Goal: Information Seeking & Learning: Check status

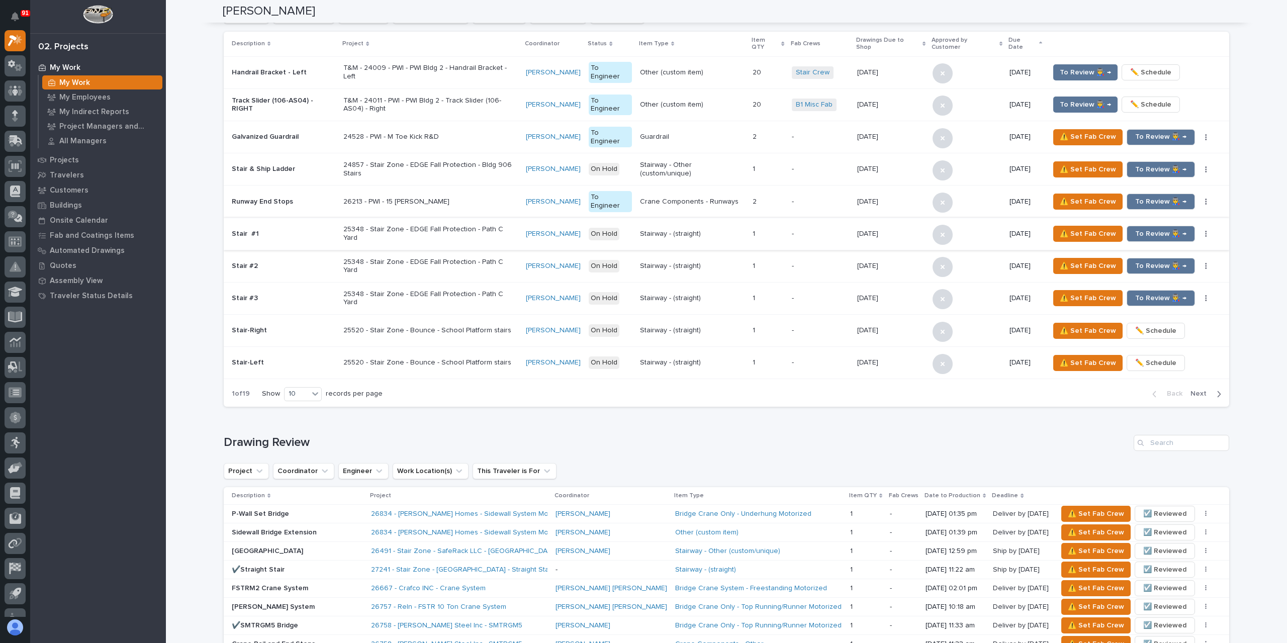
scroll to position [251, 0]
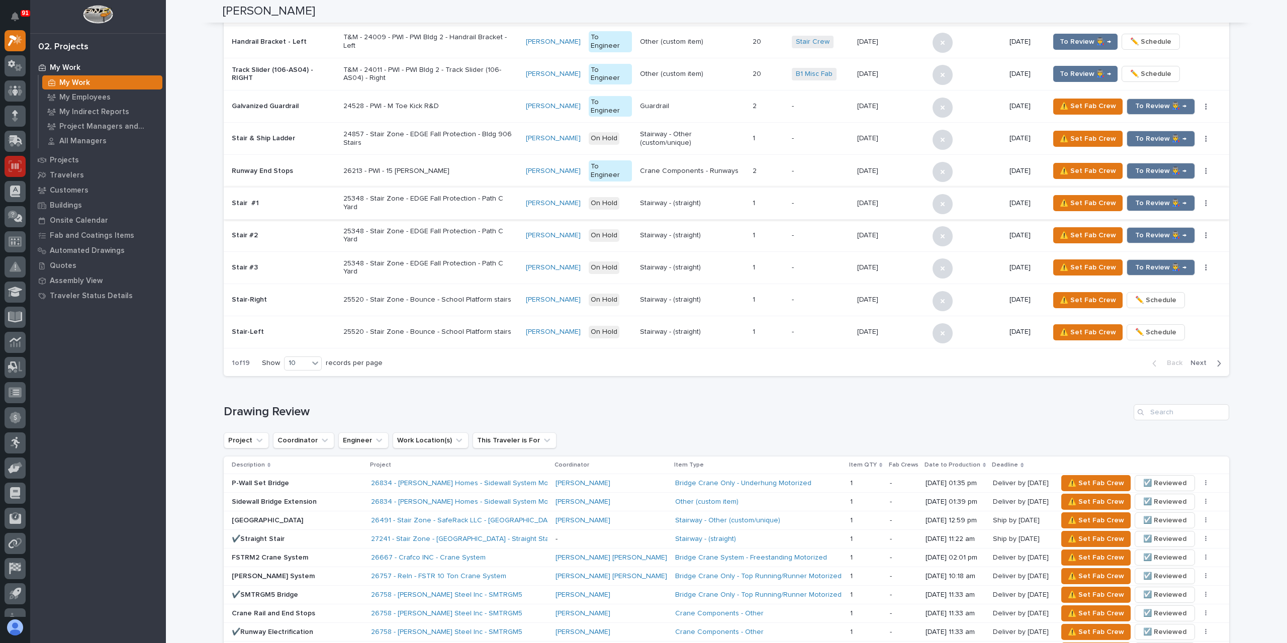
click at [17, 161] on icon at bounding box center [15, 166] width 13 height 12
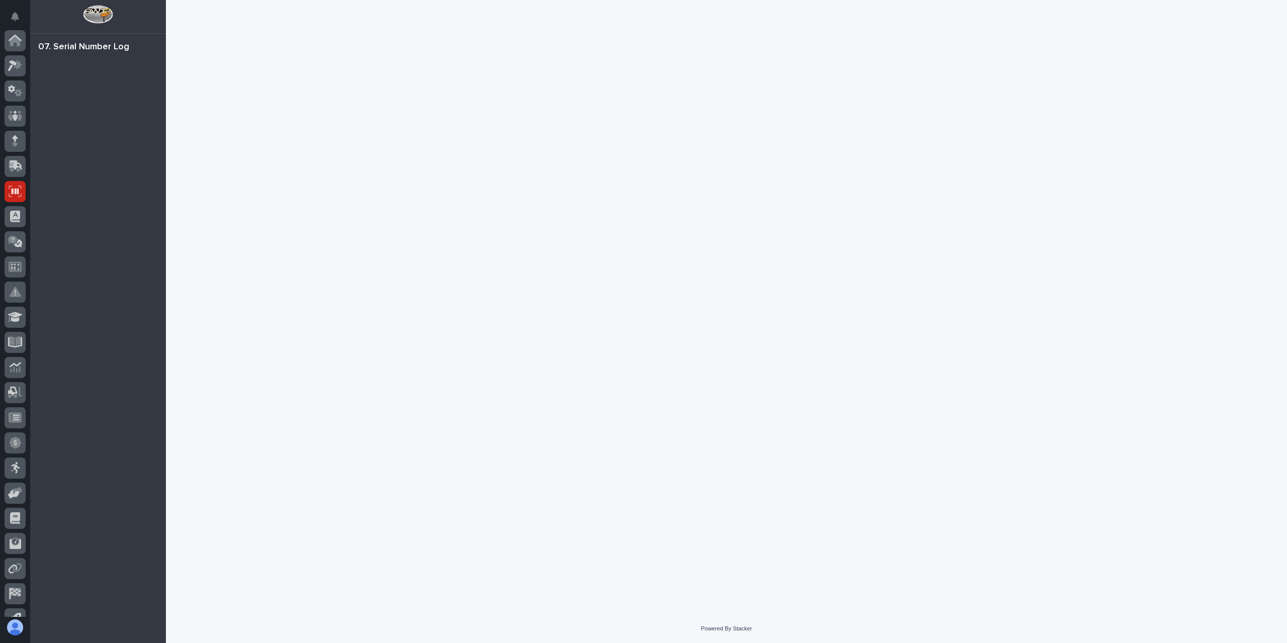
scroll to position [66, 0]
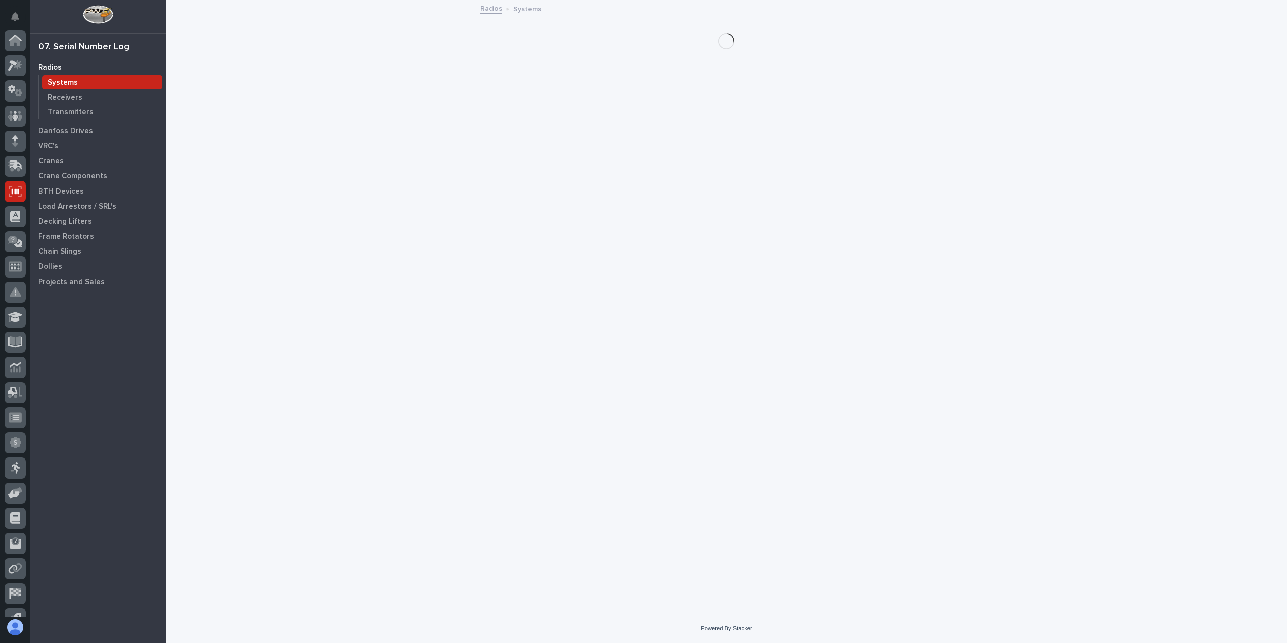
scroll to position [66, 0]
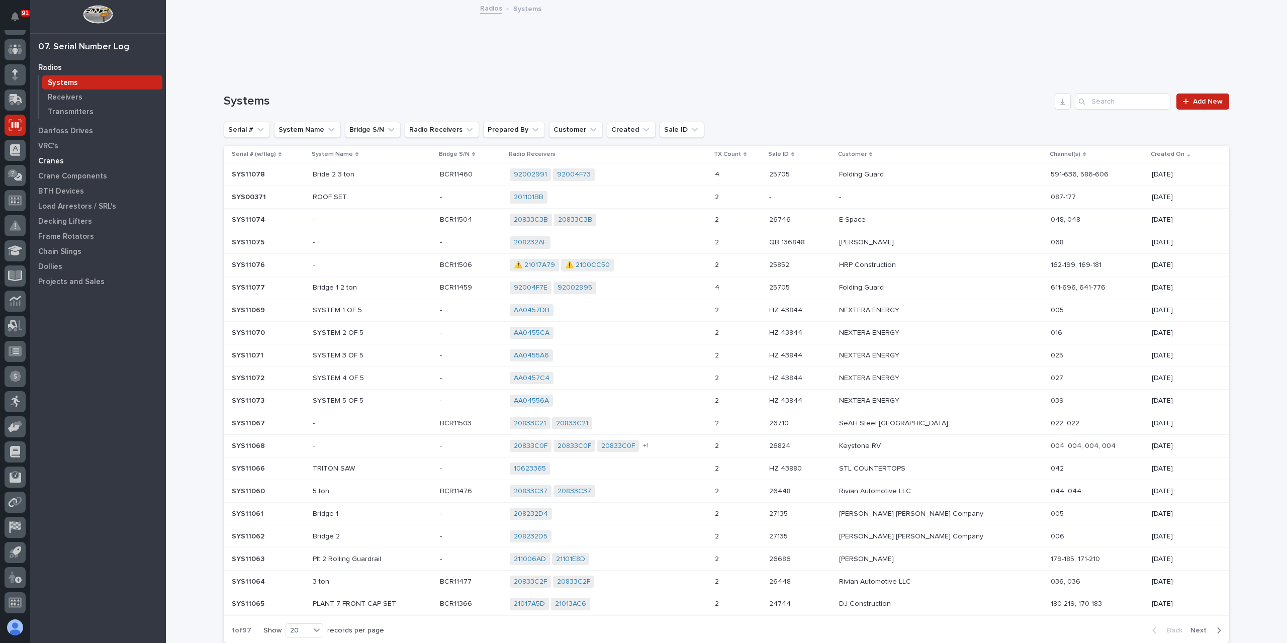
click at [58, 156] on div "Cranes" at bounding box center [98, 161] width 131 height 14
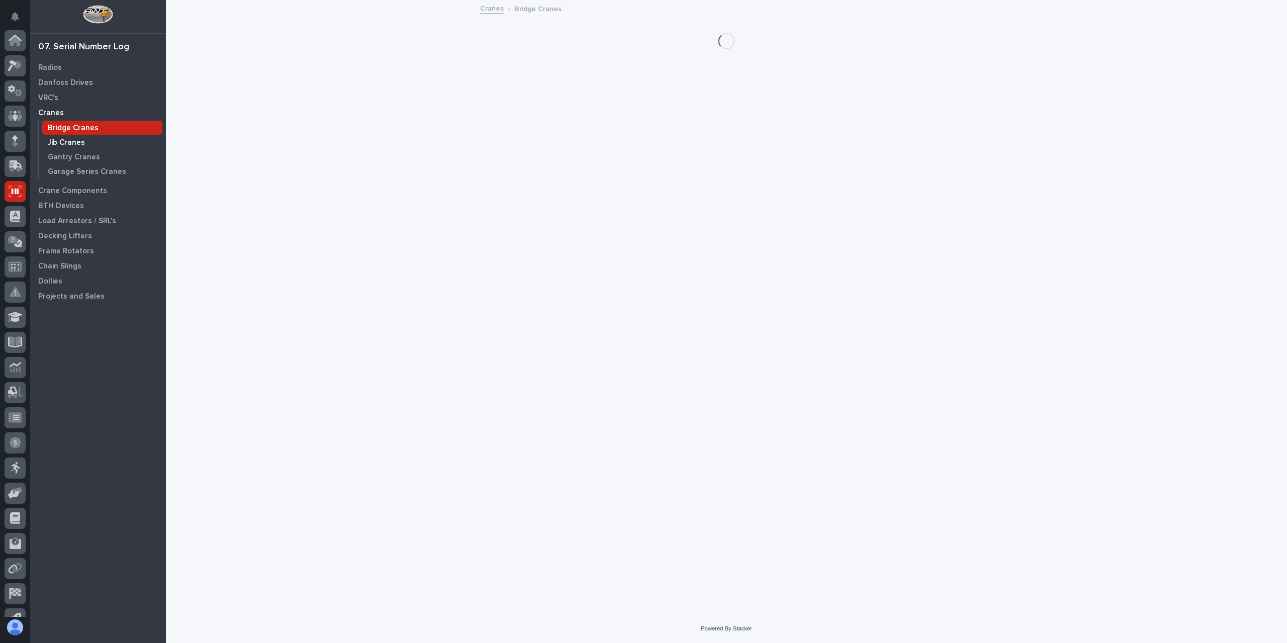
scroll to position [66, 0]
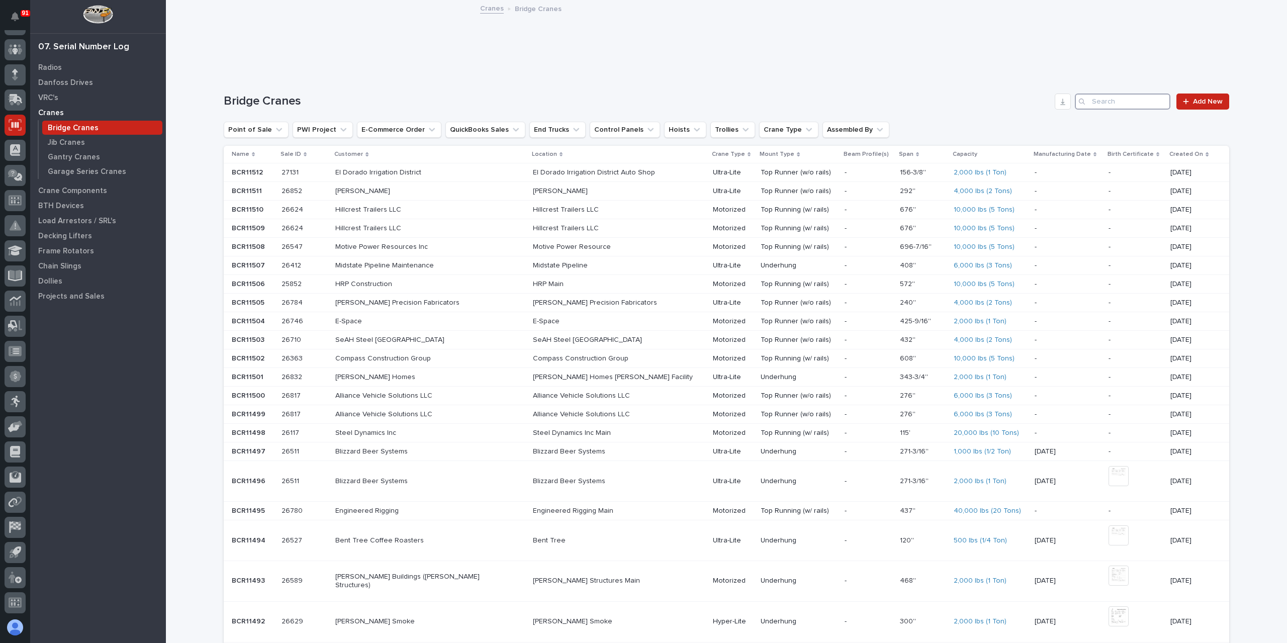
click at [1122, 102] on input "Search" at bounding box center [1122, 101] width 95 height 16
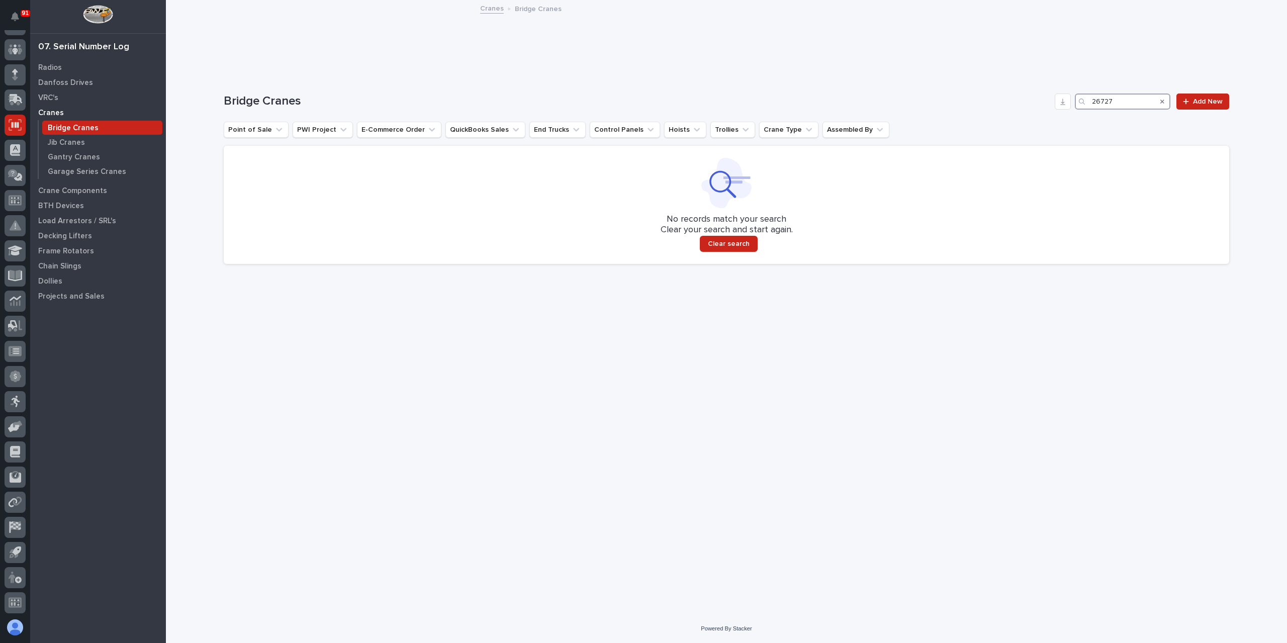
type input "26727"
click at [70, 184] on div "Crane Components" at bounding box center [98, 190] width 131 height 14
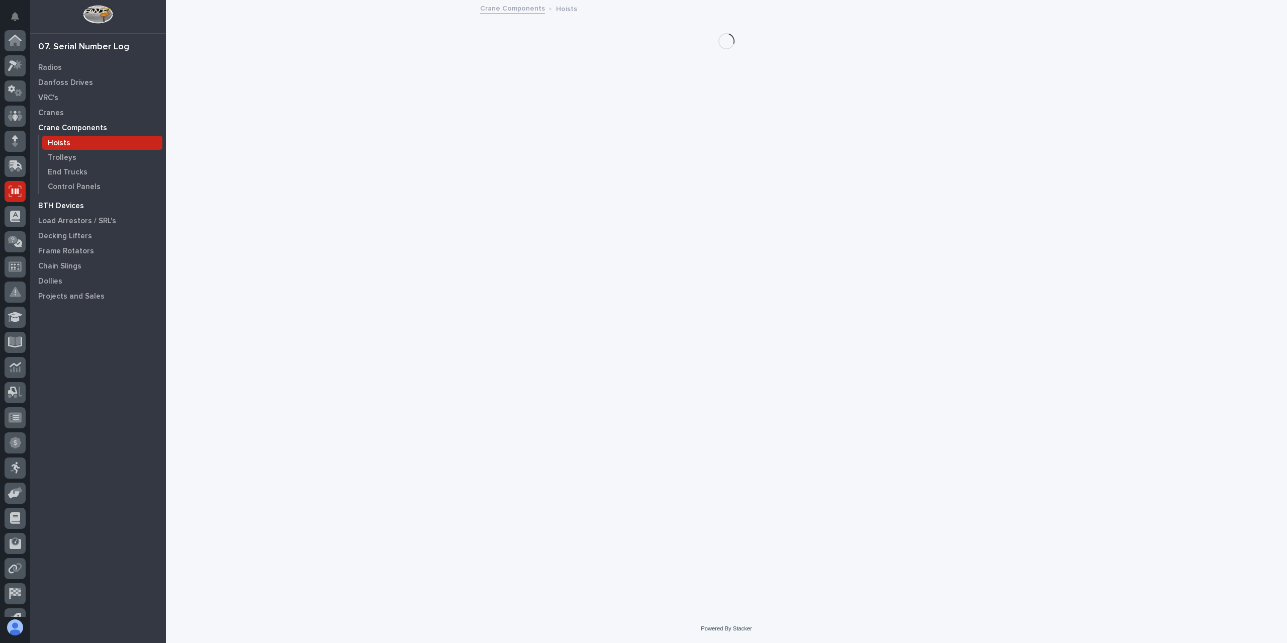
scroll to position [66, 0]
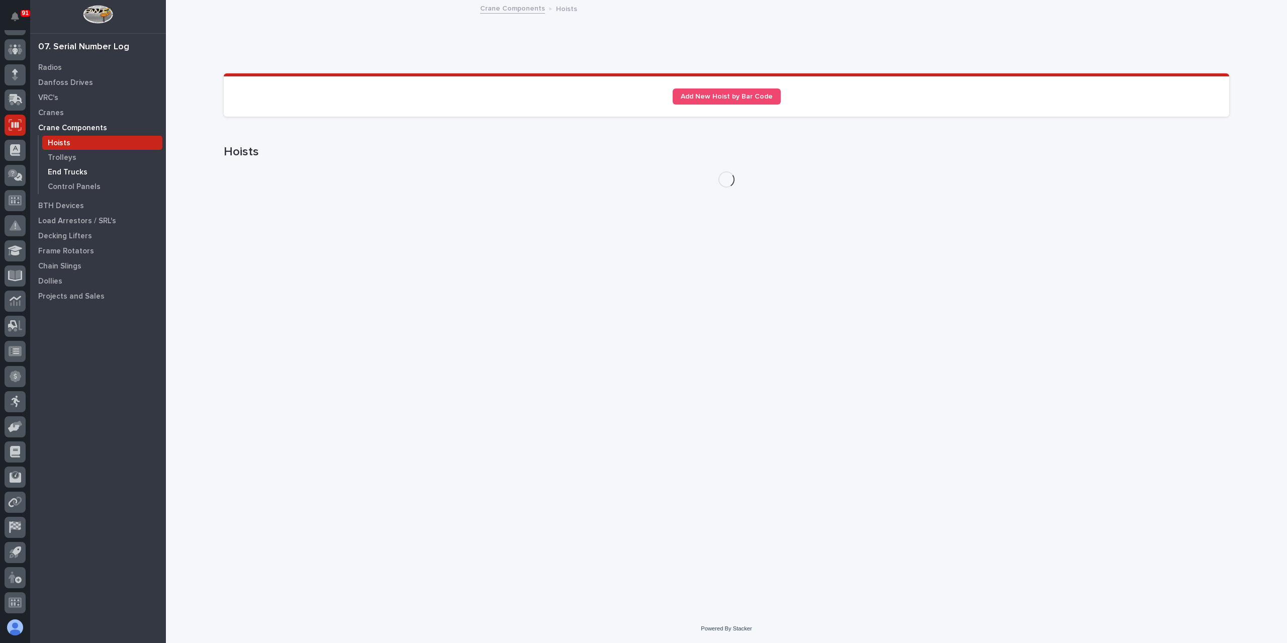
click at [54, 174] on p "End Trucks" at bounding box center [68, 172] width 40 height 9
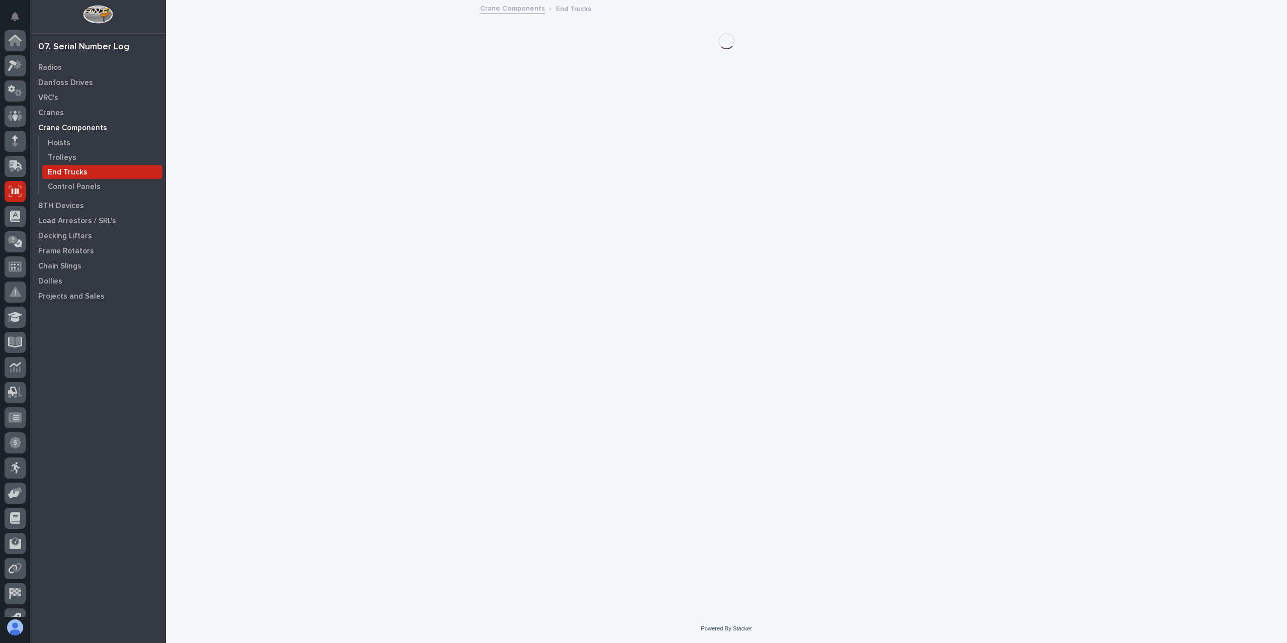
scroll to position [66, 0]
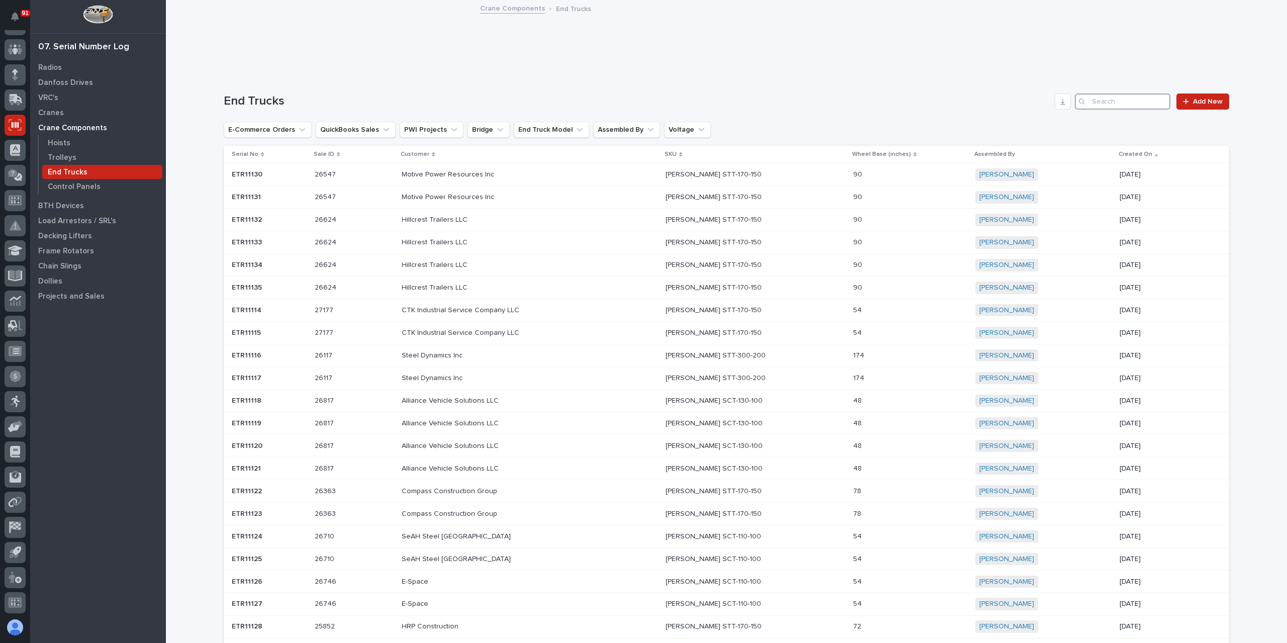
click at [1096, 100] on input "Search" at bounding box center [1122, 101] width 95 height 16
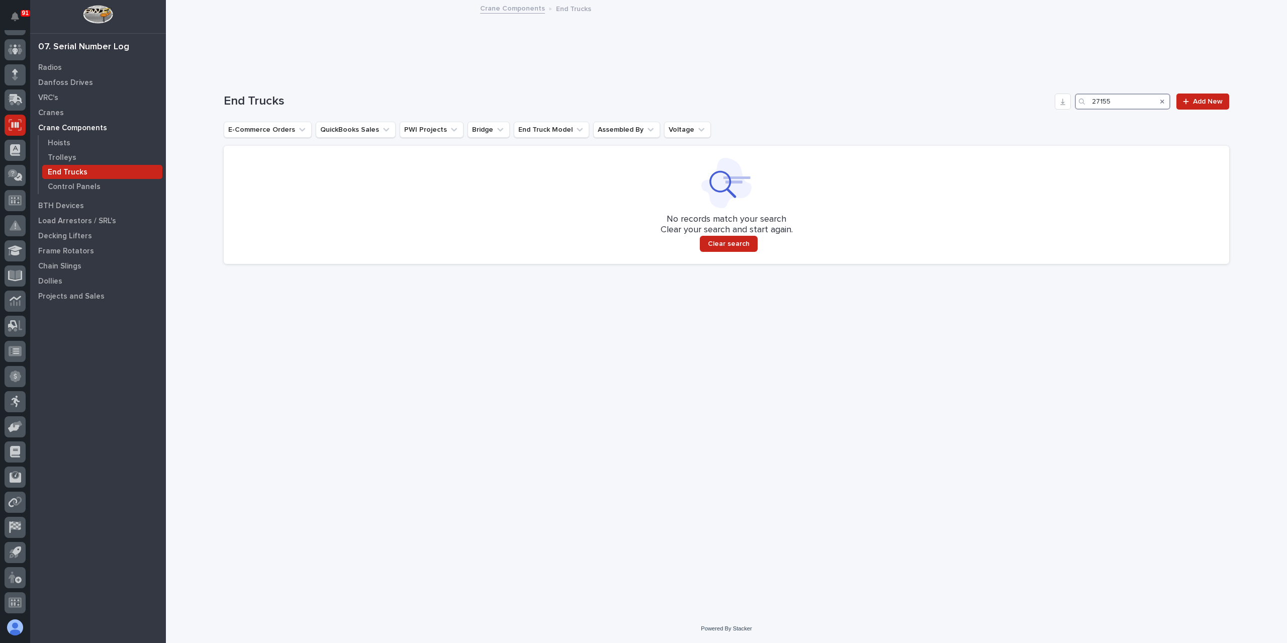
type input "27155"
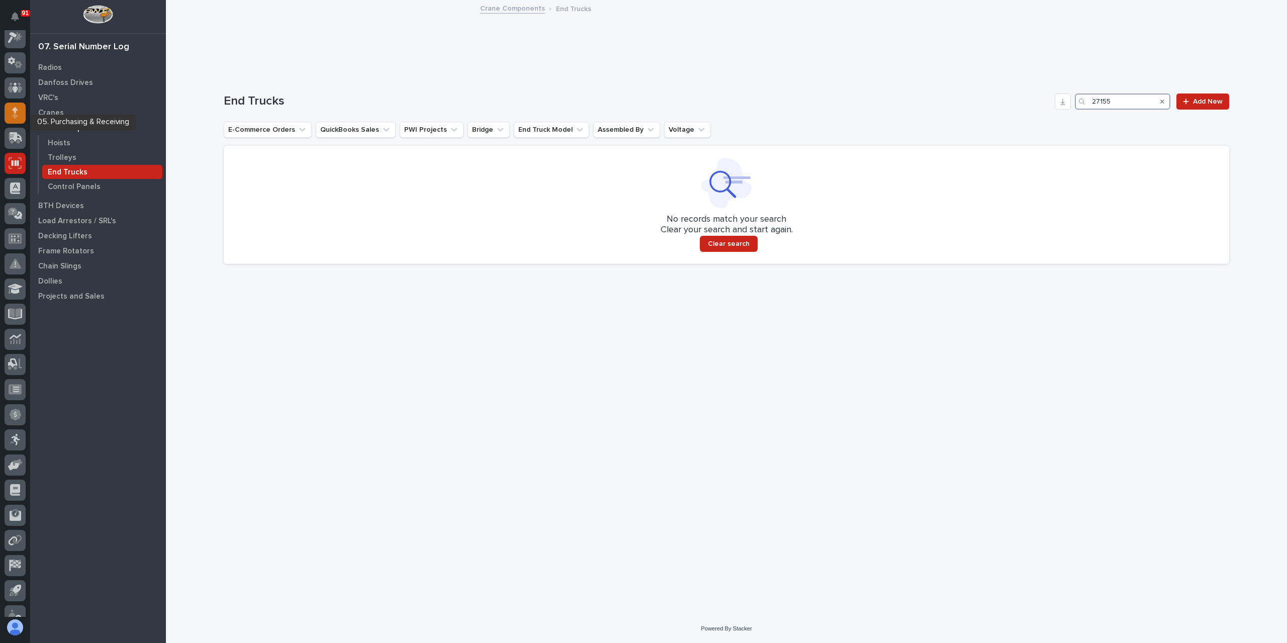
scroll to position [0, 0]
click at [15, 76] on div at bounding box center [15, 65] width 21 height 21
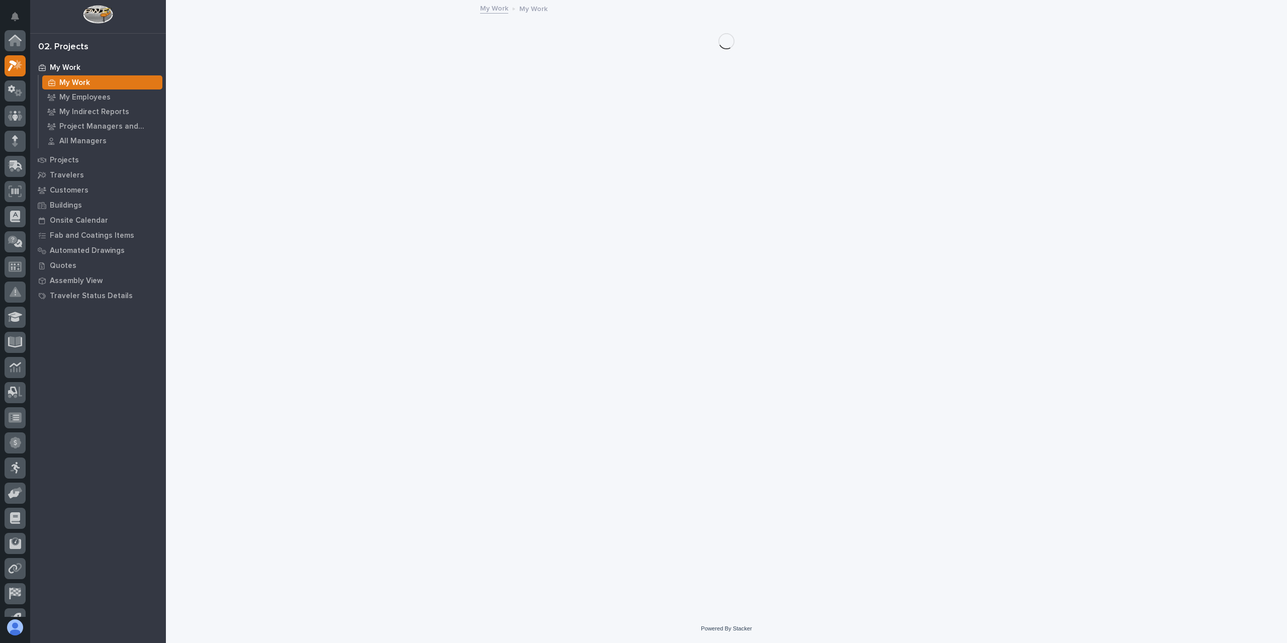
scroll to position [25, 0]
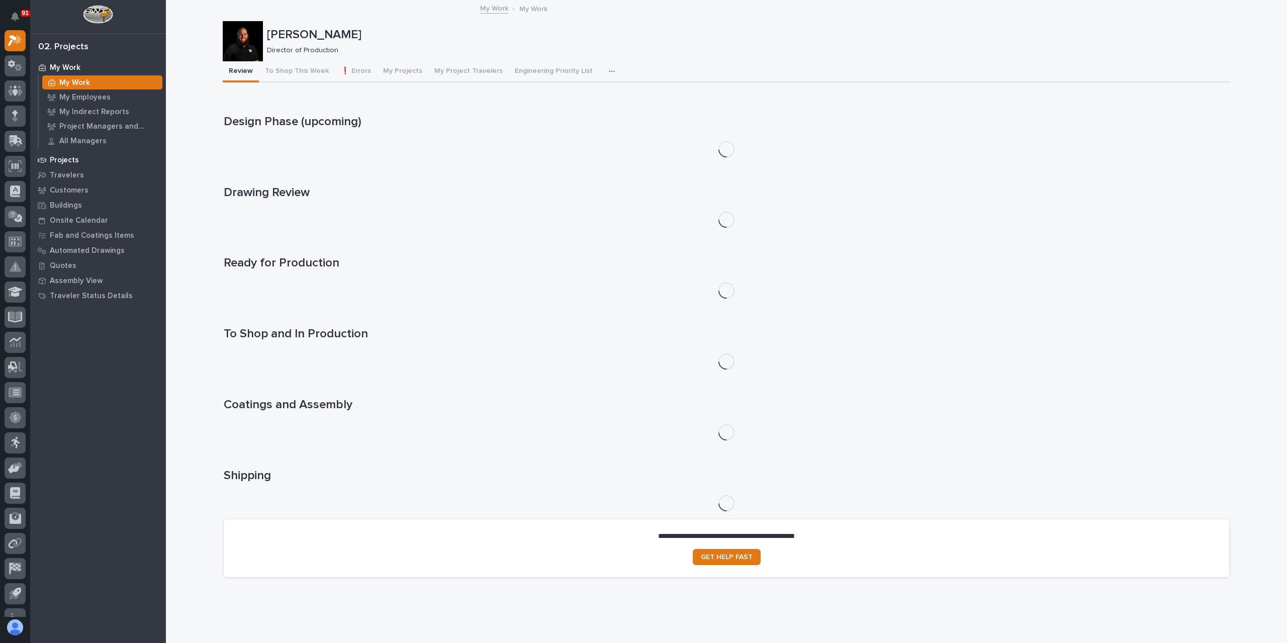
click at [73, 159] on p "Projects" at bounding box center [64, 160] width 29 height 9
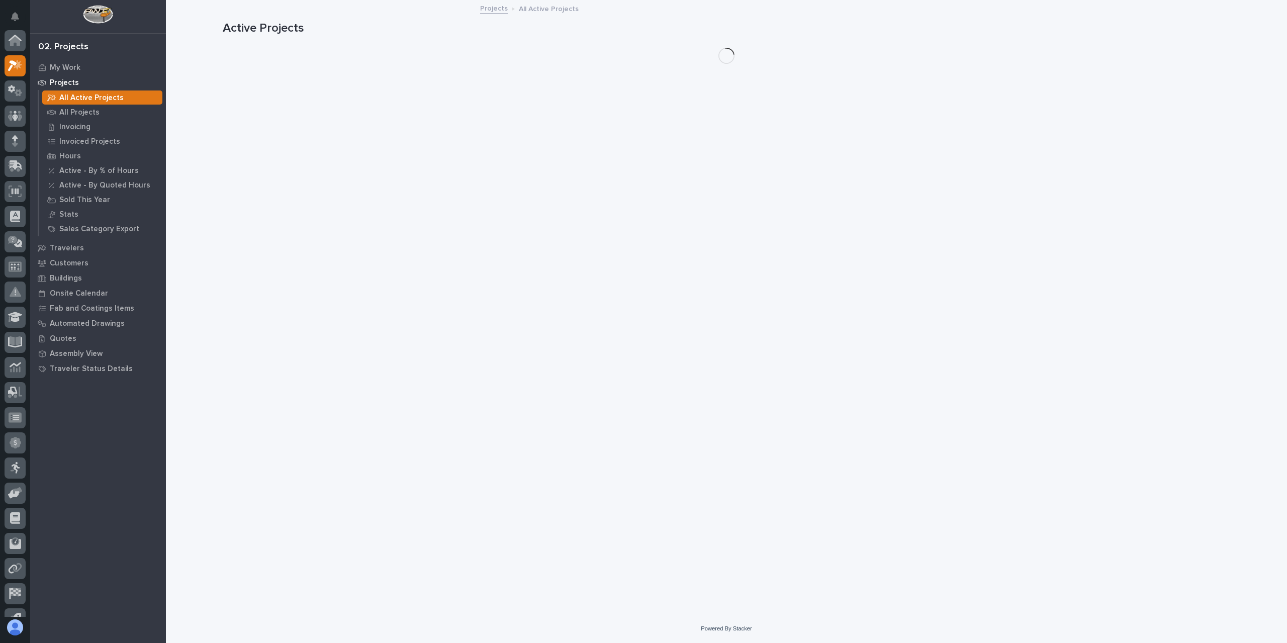
scroll to position [25, 0]
click at [73, 111] on p "All Projects" at bounding box center [79, 112] width 40 height 9
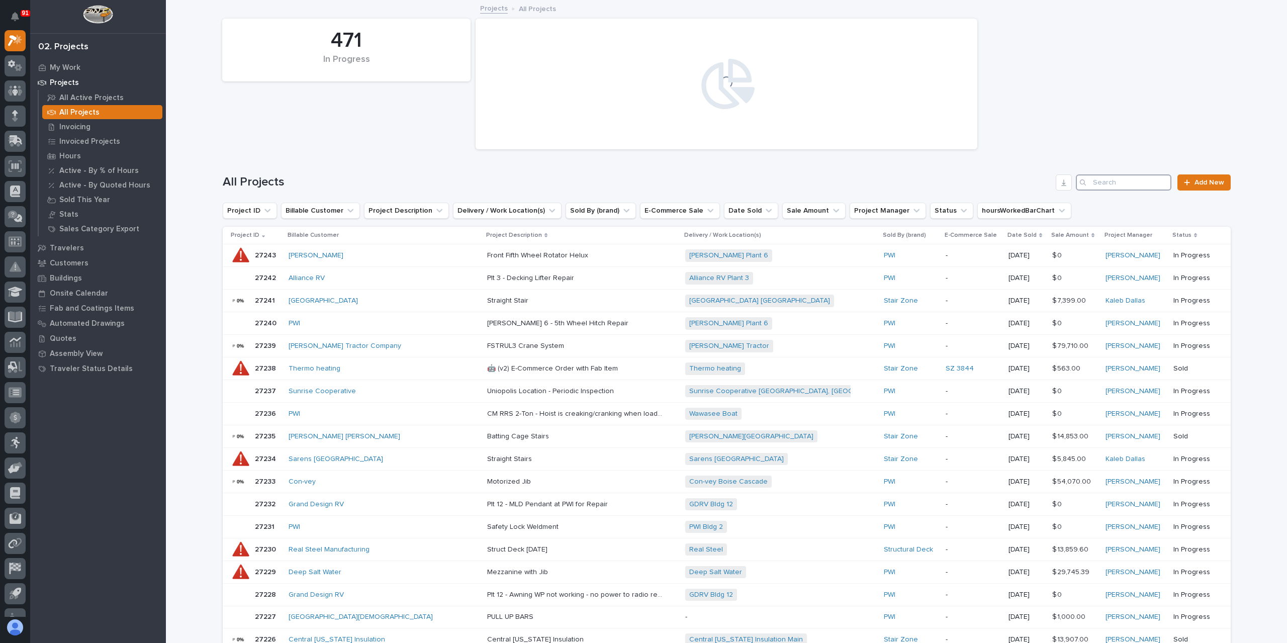
click at [1120, 177] on input "Search" at bounding box center [1123, 182] width 95 height 16
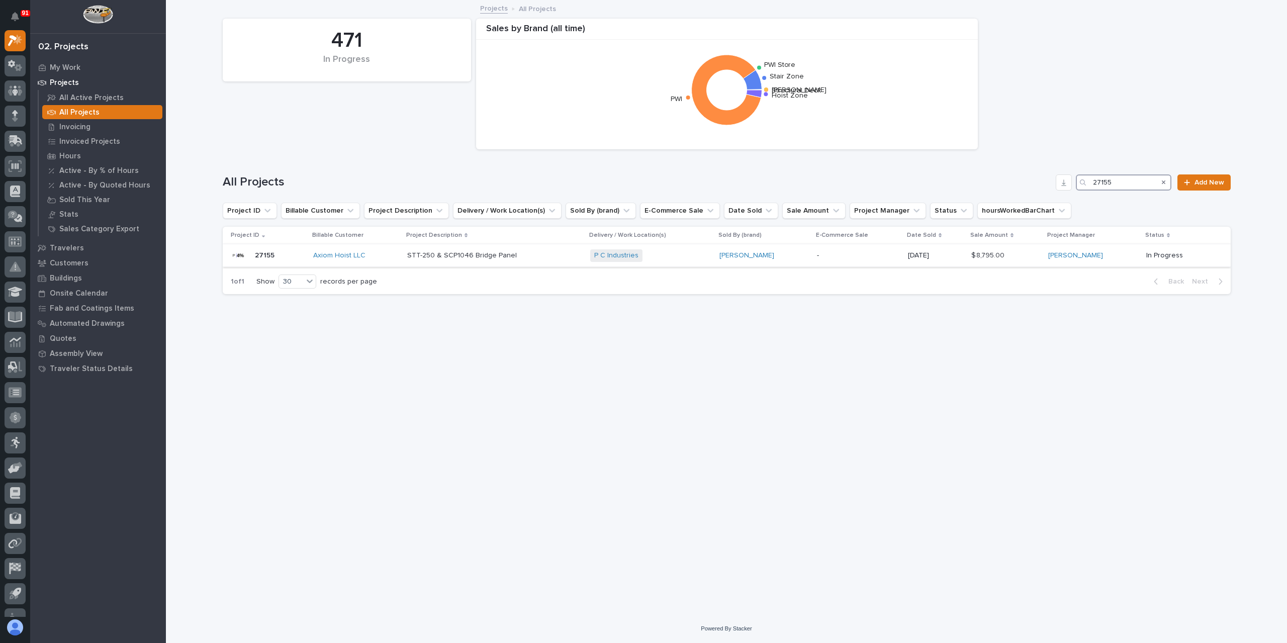
type input "27155"
click at [481, 250] on p "STT-250 & SCP1046 Bridge Panel" at bounding box center [463, 254] width 112 height 11
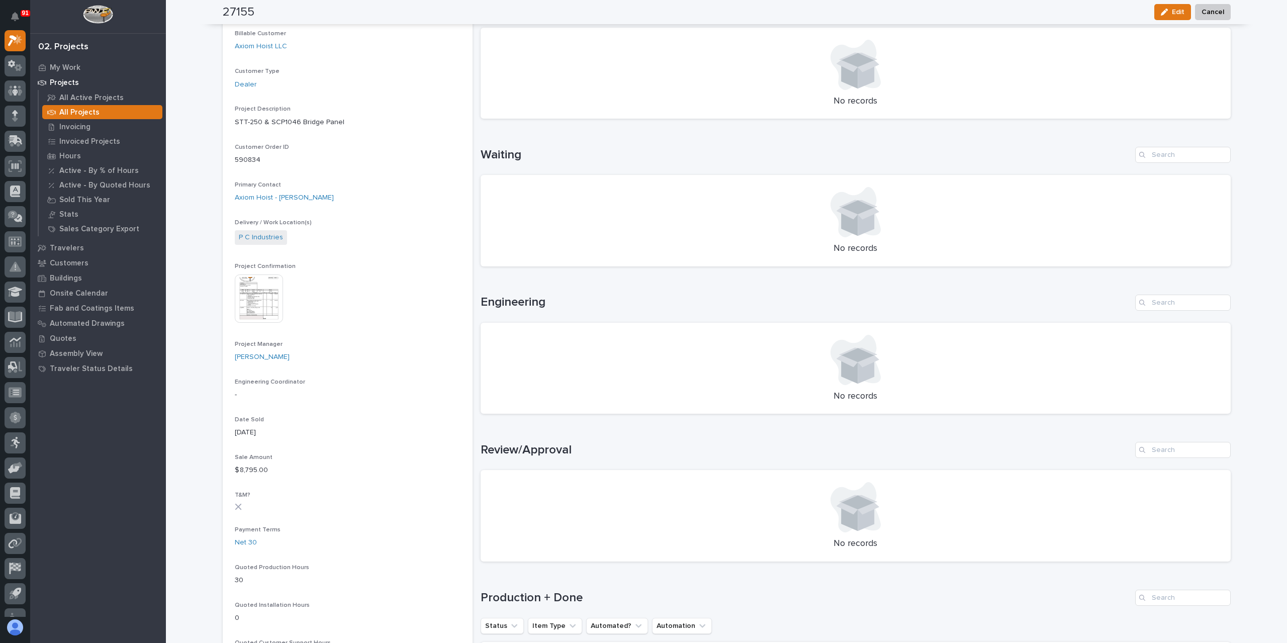
scroll to position [352, 0]
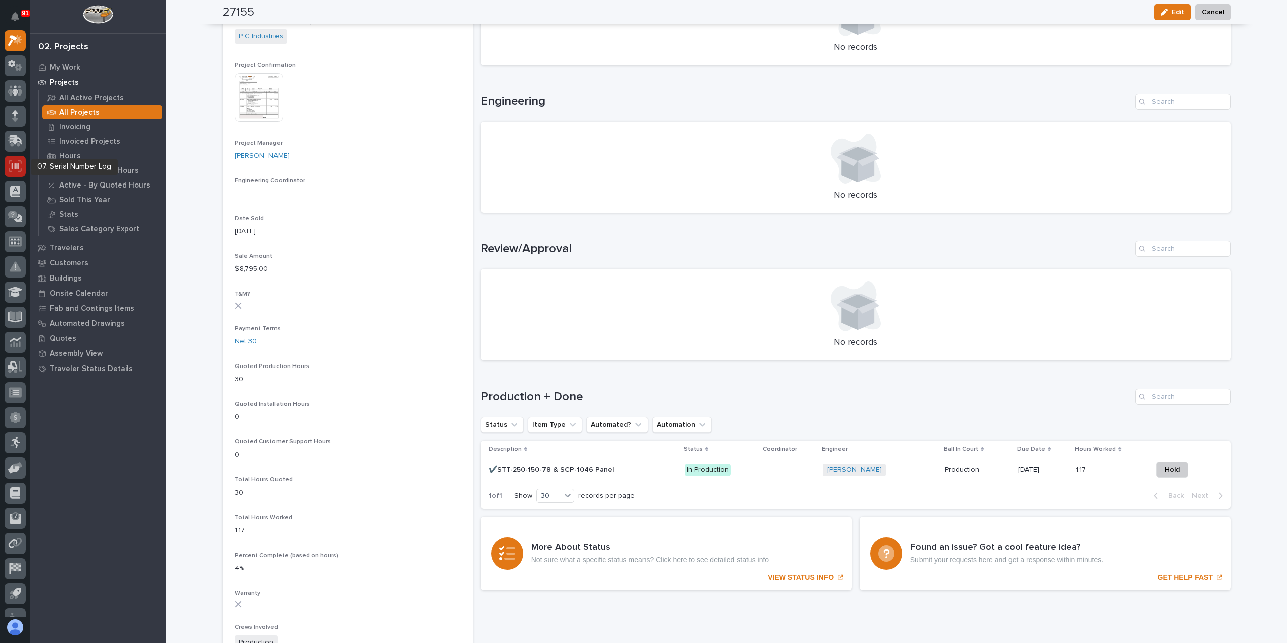
click at [12, 164] on icon at bounding box center [15, 166] width 7 height 6
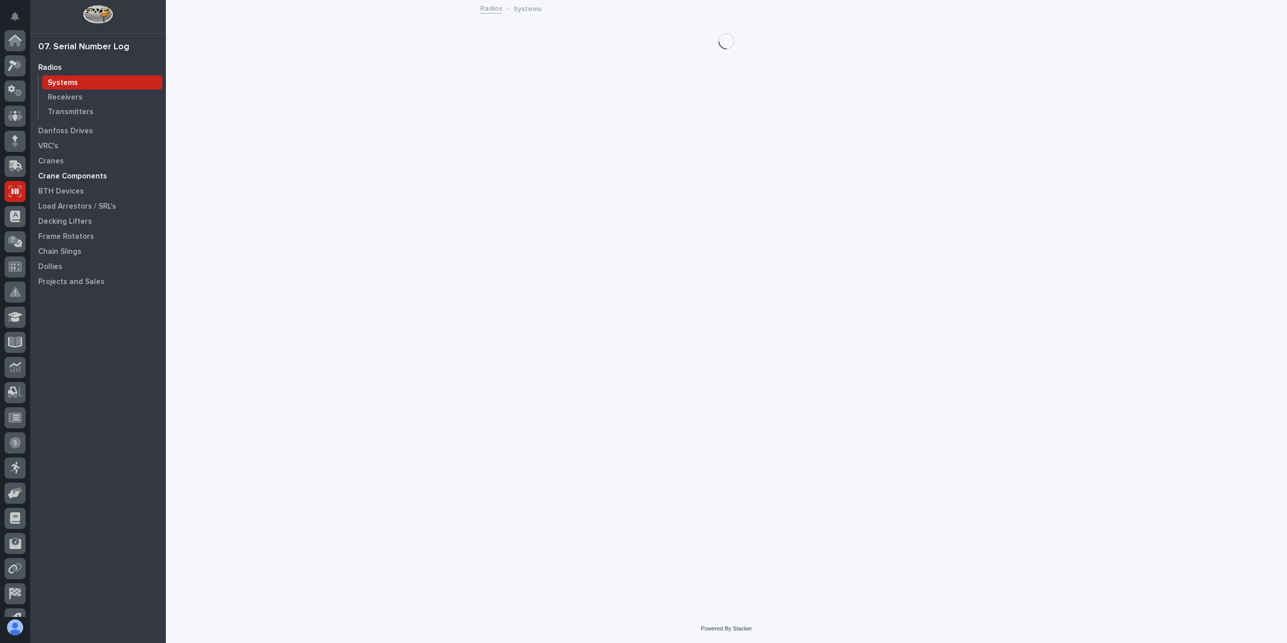
scroll to position [66, 0]
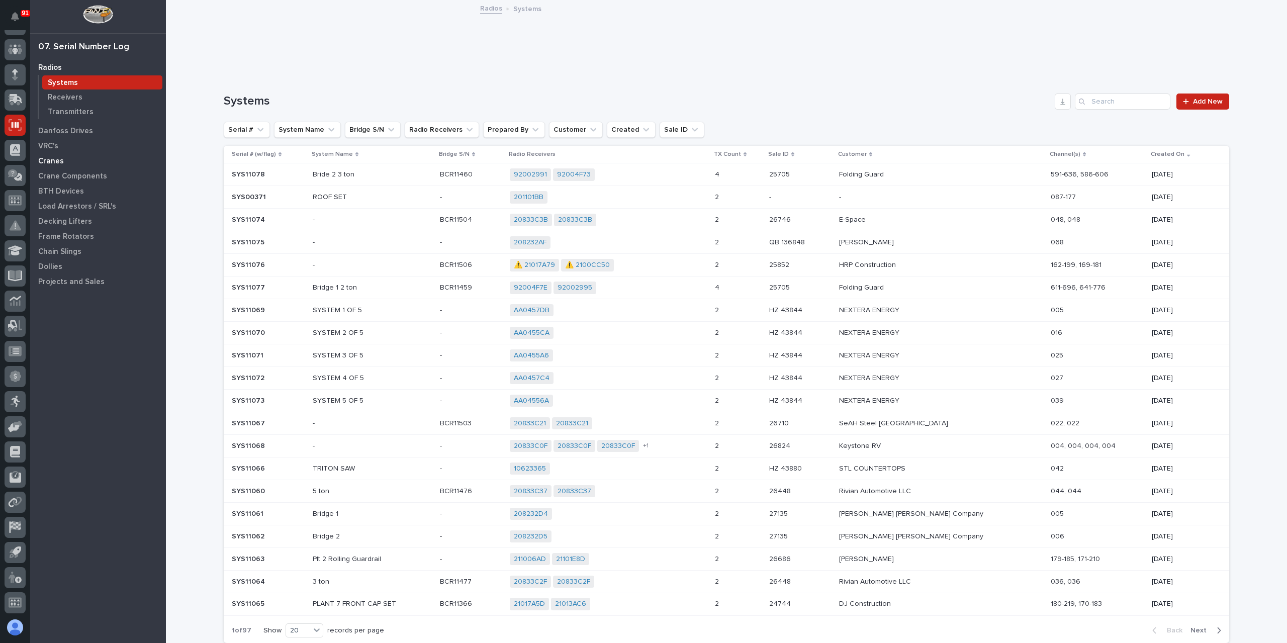
click at [50, 163] on p "Cranes" at bounding box center [51, 161] width 26 height 9
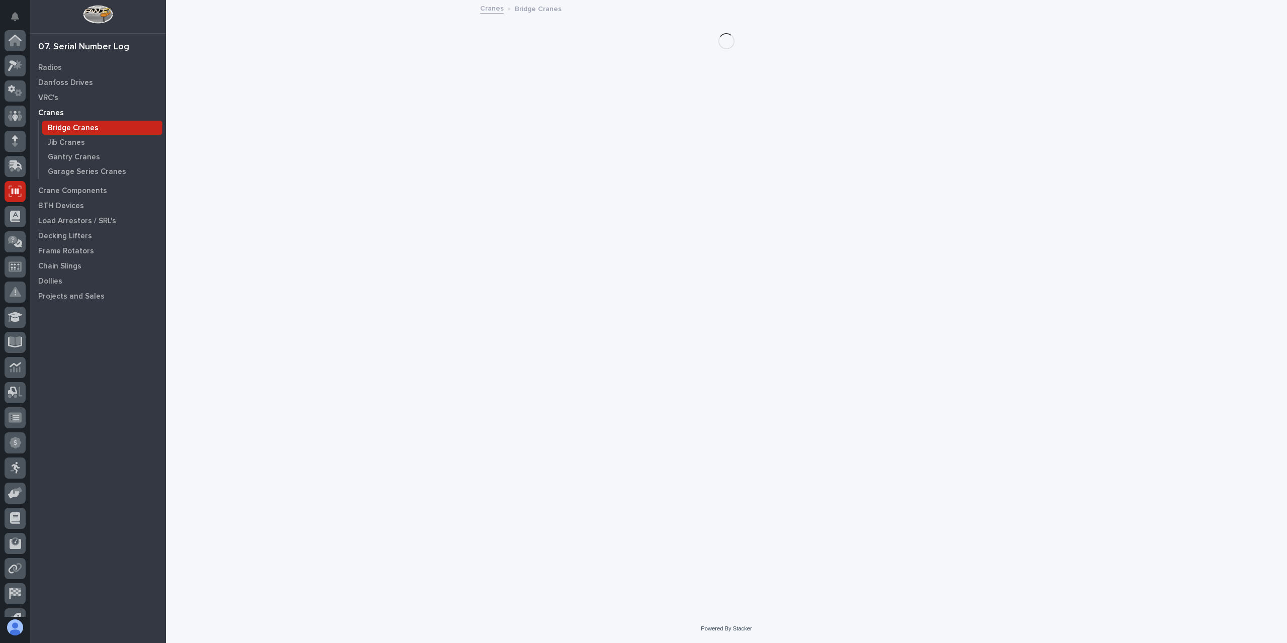
scroll to position [66, 0]
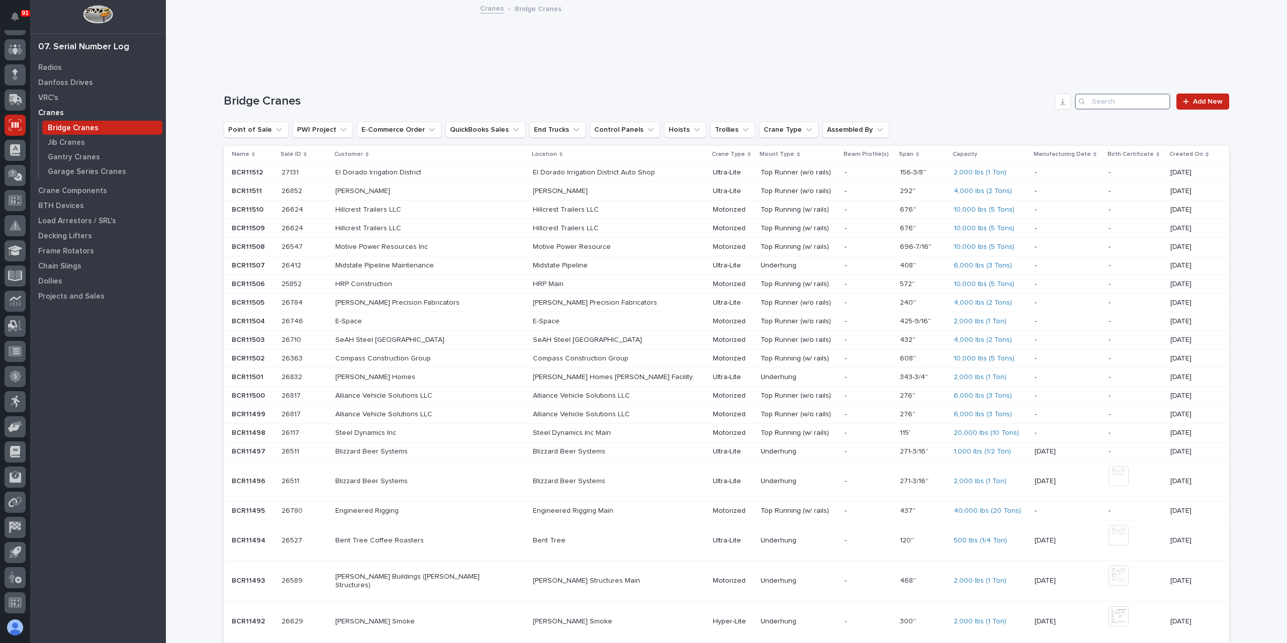
click at [1137, 100] on input "Search" at bounding box center [1122, 101] width 95 height 16
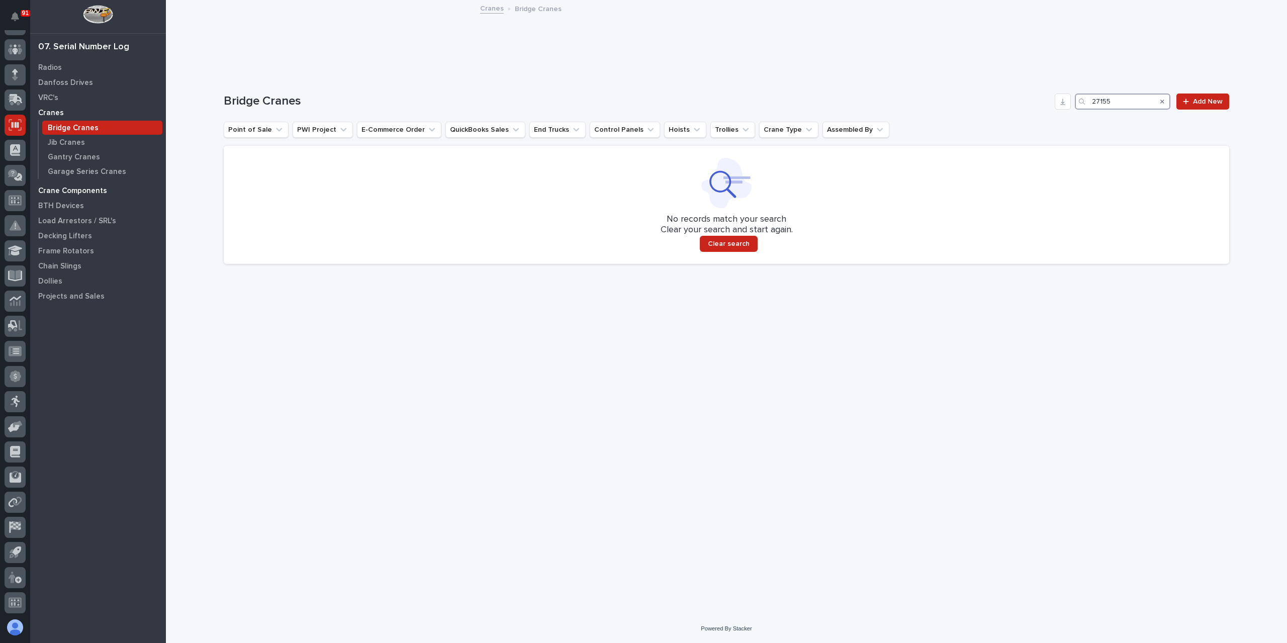
type input "27155"
click at [62, 187] on p "Crane Components" at bounding box center [72, 190] width 69 height 9
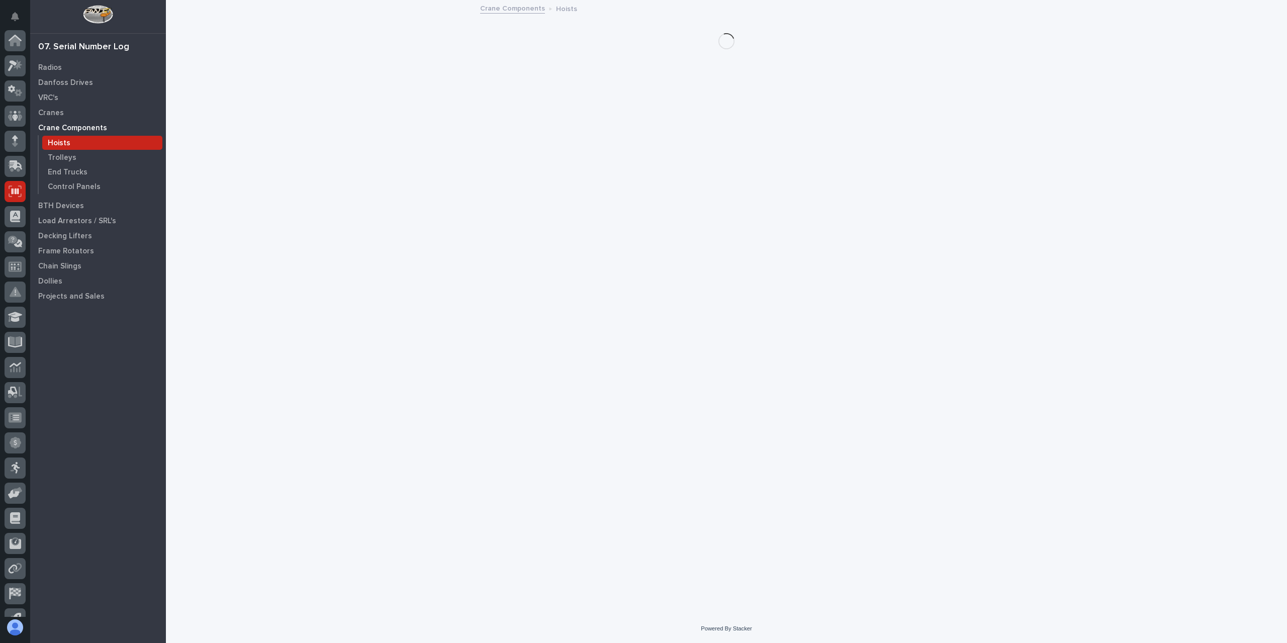
scroll to position [66, 0]
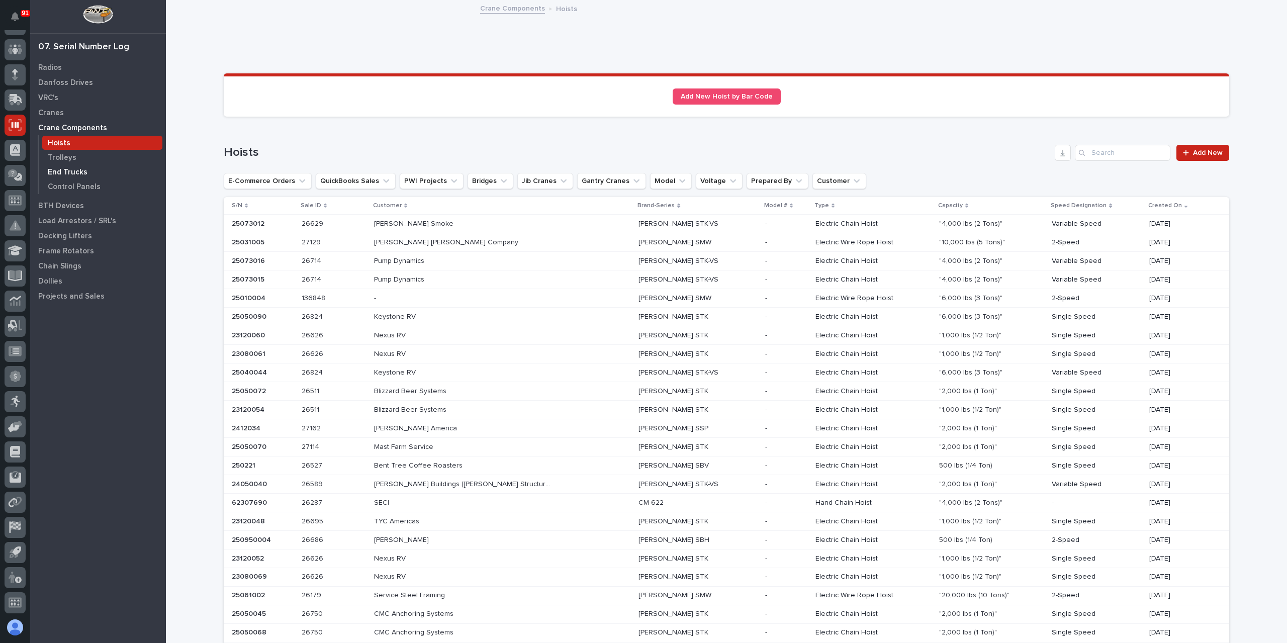
click at [71, 170] on p "End Trucks" at bounding box center [68, 172] width 40 height 9
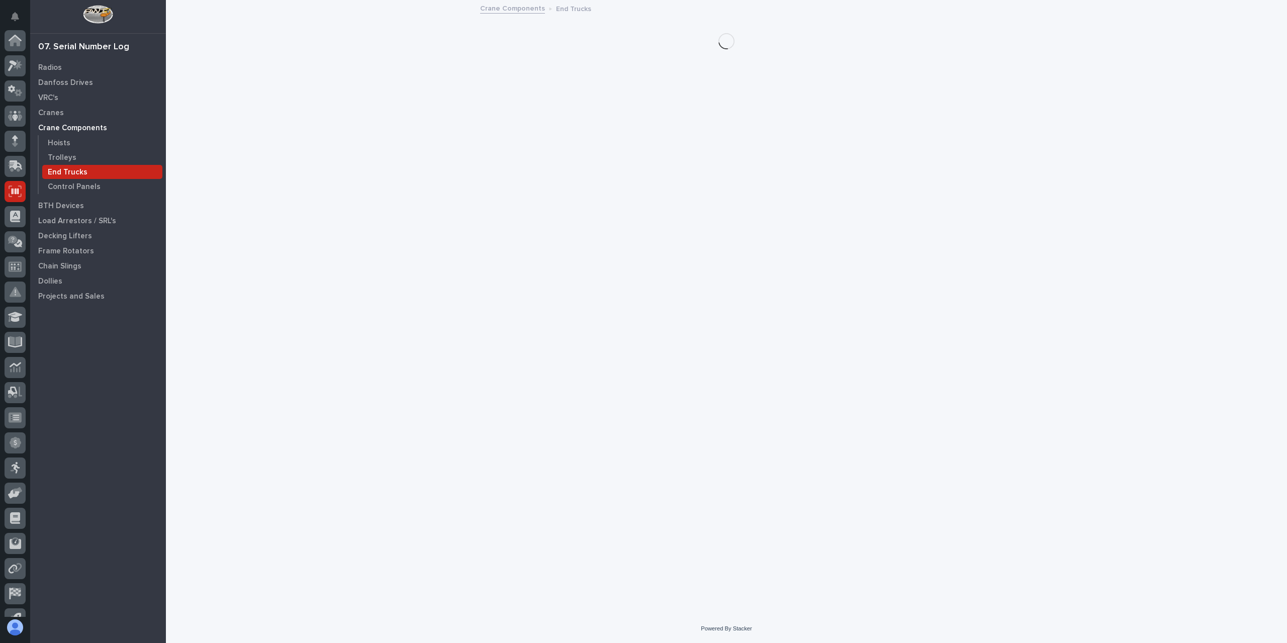
scroll to position [66, 0]
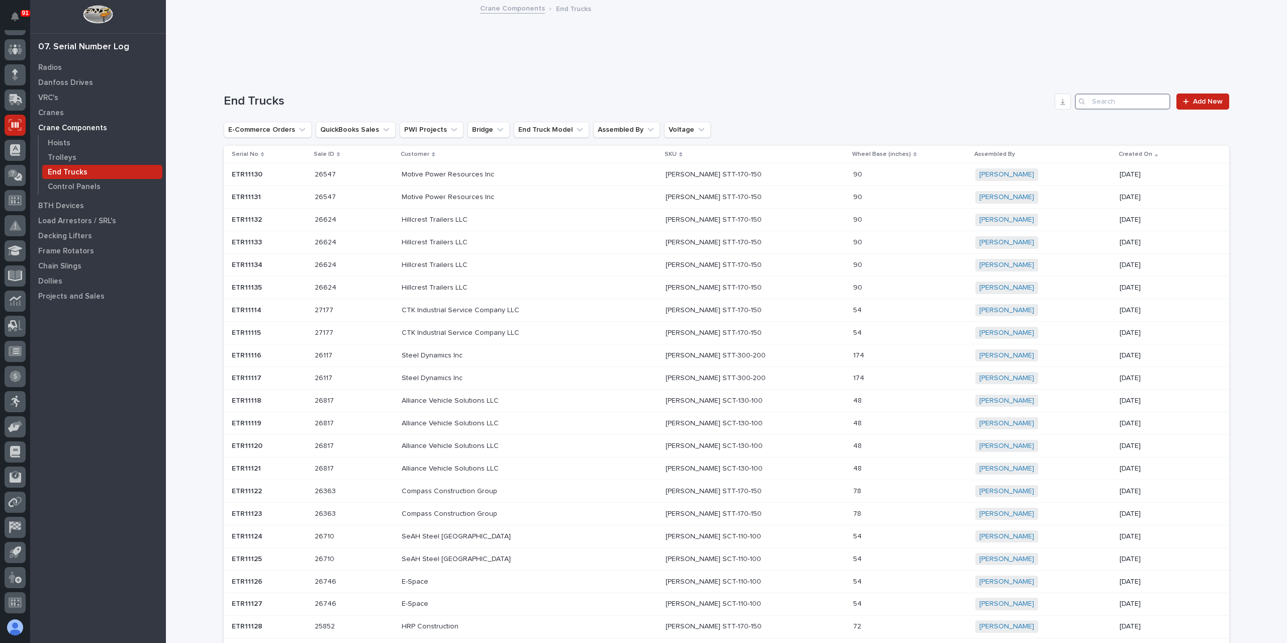
click at [1122, 99] on input "Search" at bounding box center [1122, 101] width 95 height 16
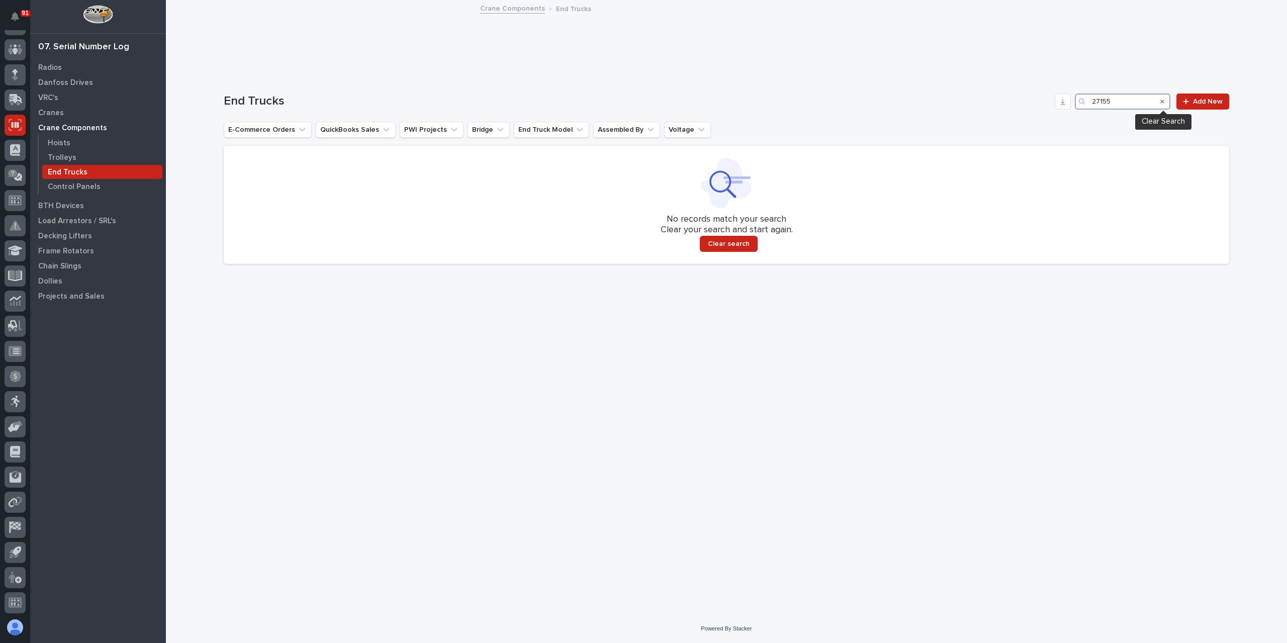
type input "27155"
click at [1164, 100] on icon "Search" at bounding box center [1162, 102] width 4 height 4
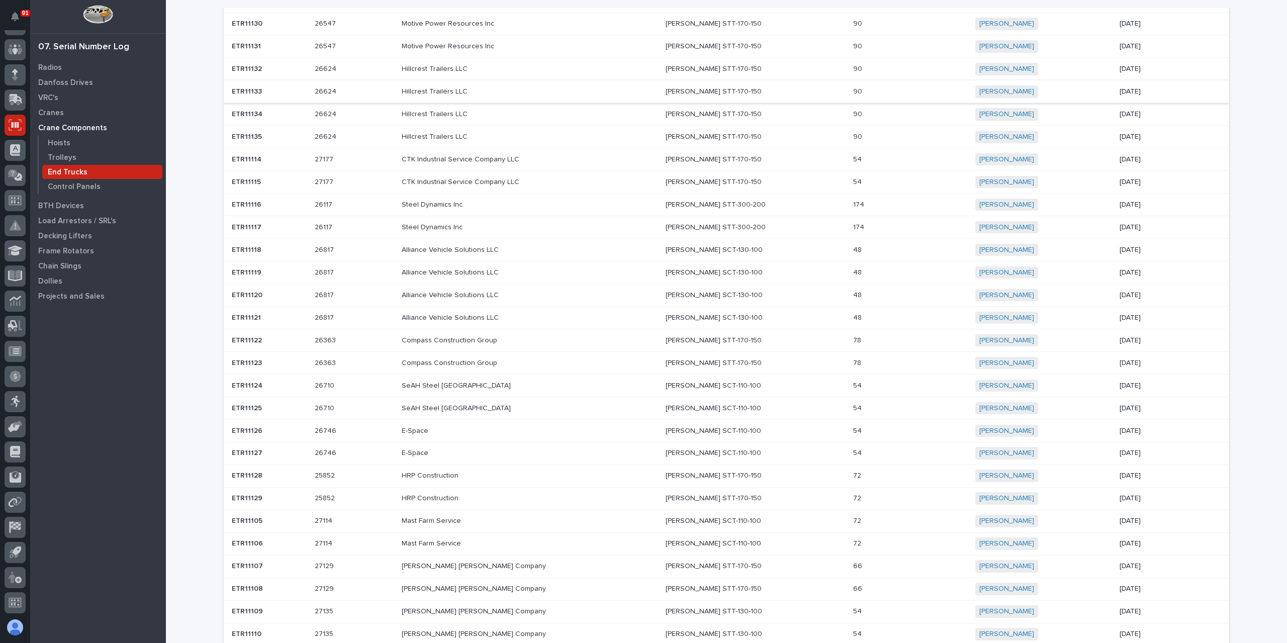
scroll to position [302, 0]
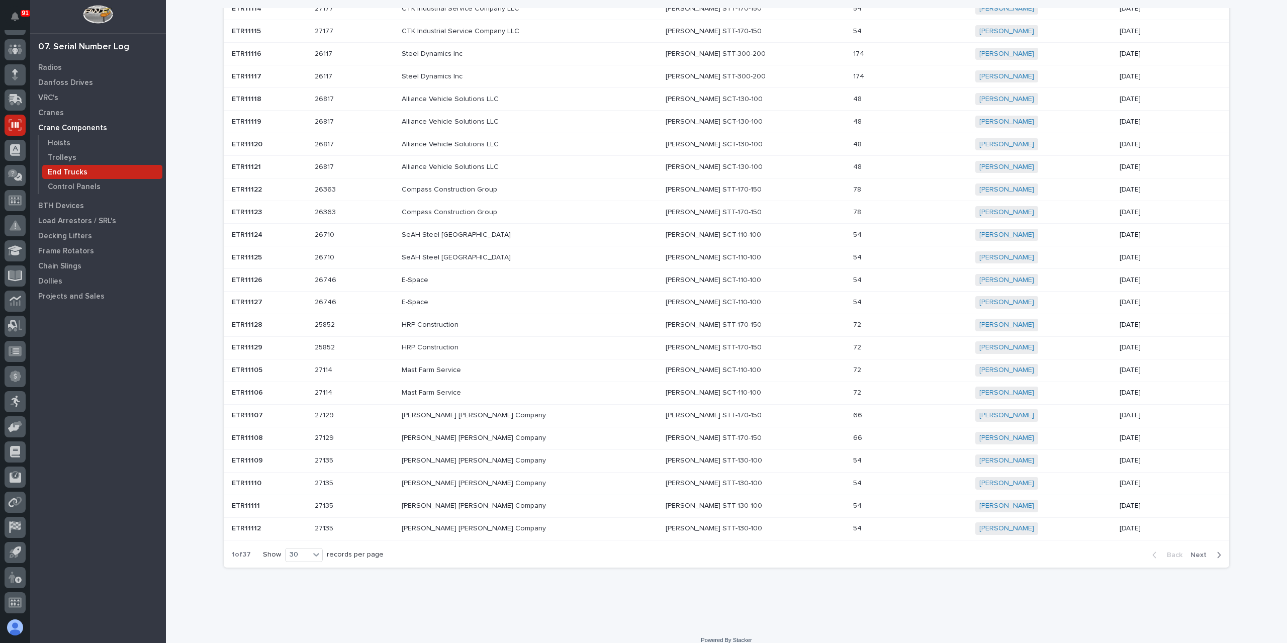
click at [1195, 550] on span "Next" at bounding box center [1201, 554] width 22 height 9
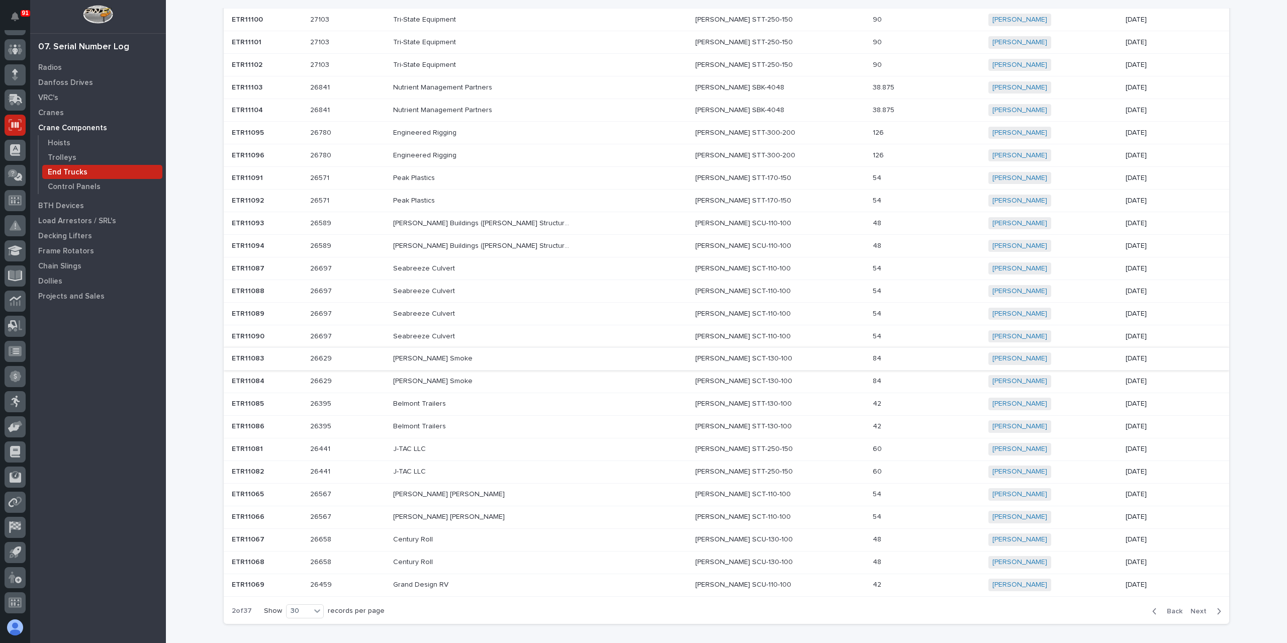
scroll to position [308, 0]
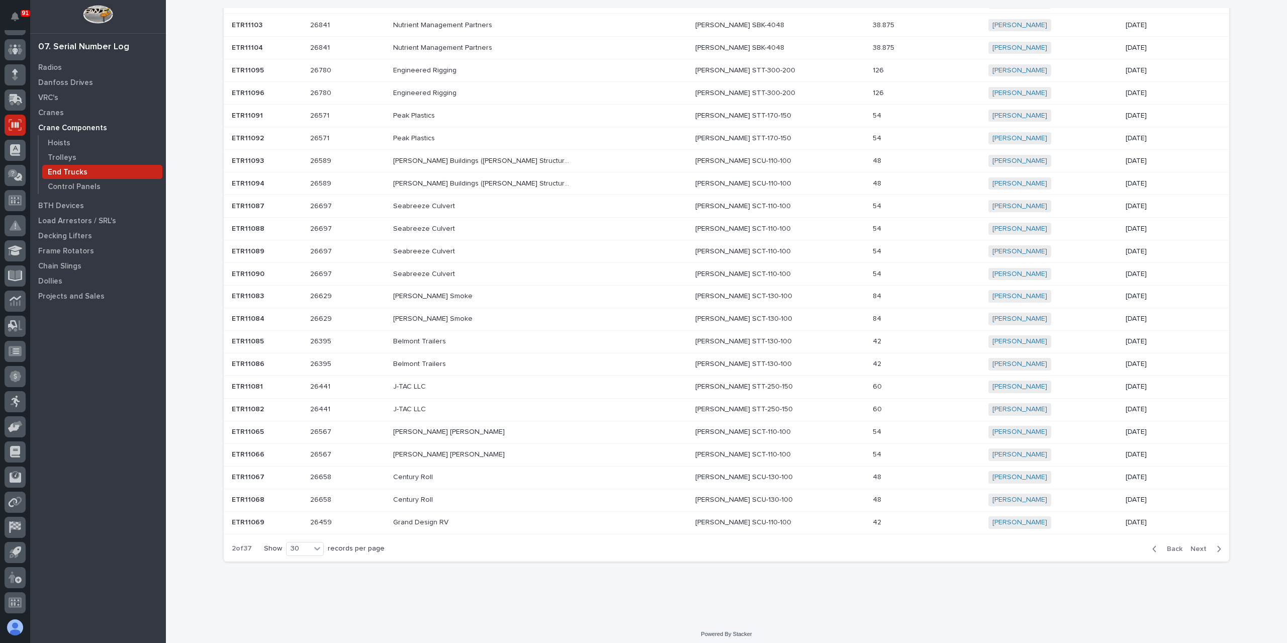
click at [1169, 545] on span "Back" at bounding box center [1172, 548] width 22 height 9
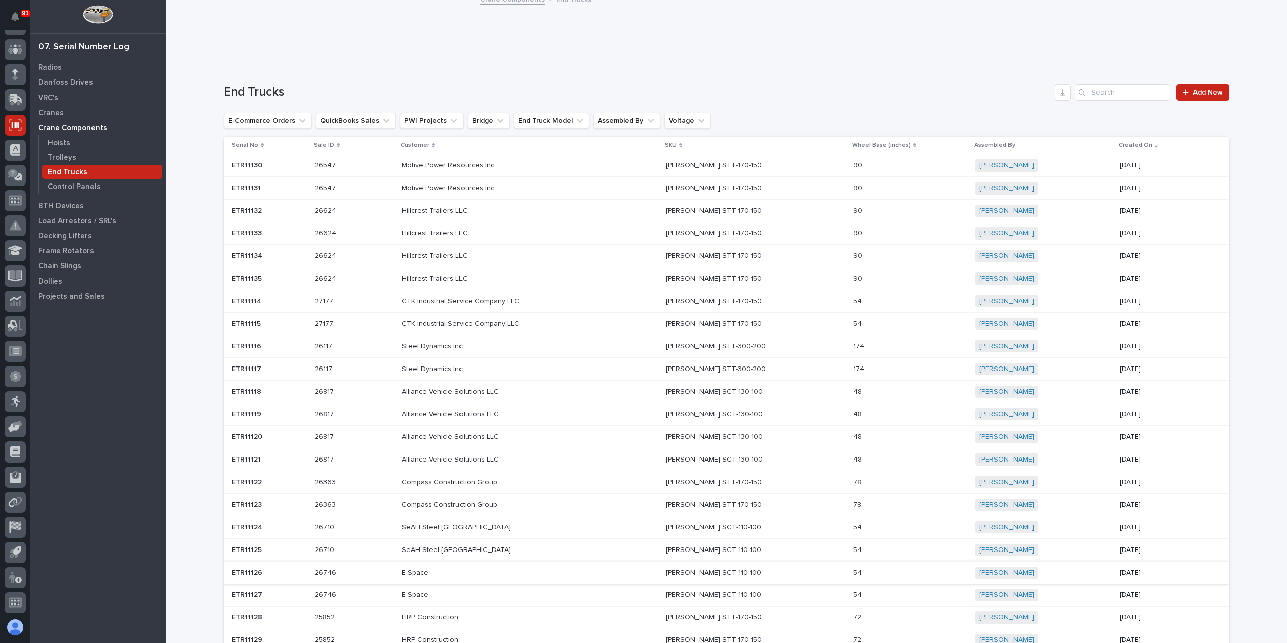
scroll to position [6, 0]
click at [1199, 95] on span "Add New" at bounding box center [1208, 95] width 30 height 7
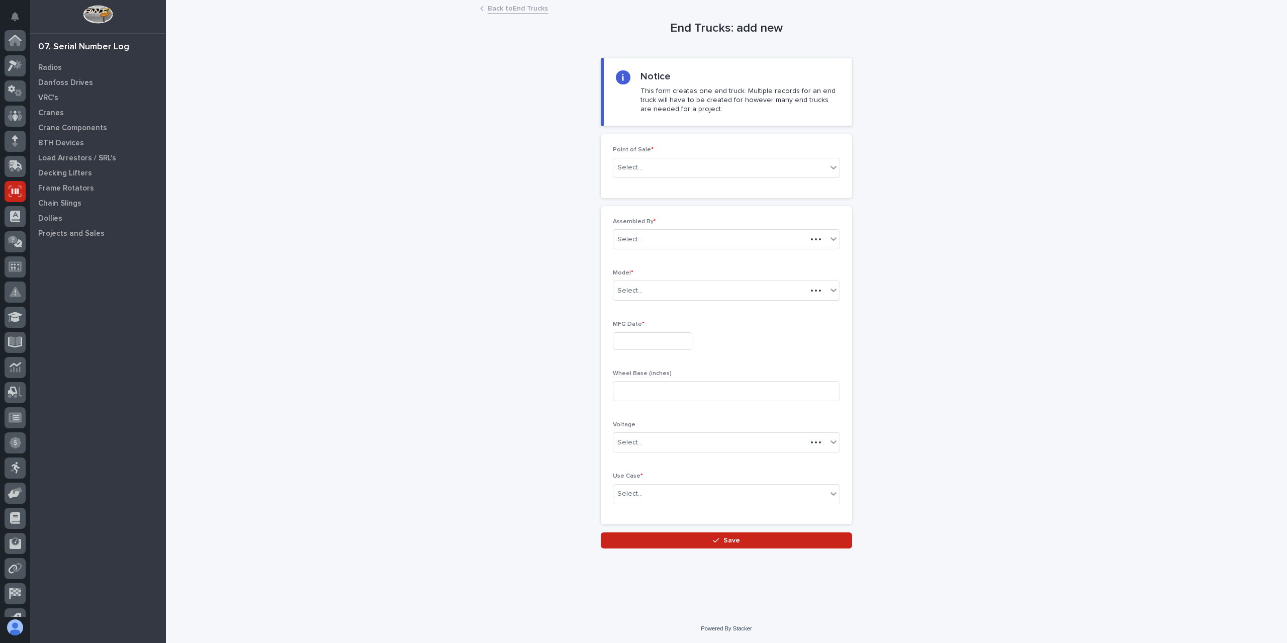
scroll to position [66, 0]
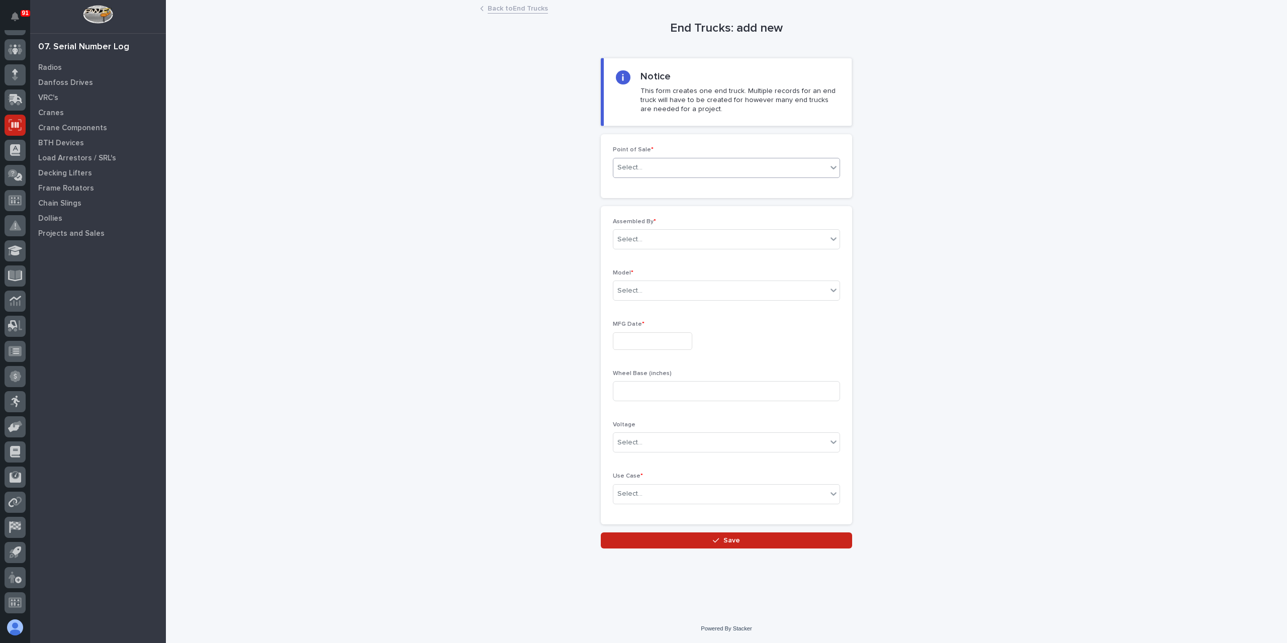
click at [661, 159] on div "Select..." at bounding box center [720, 167] width 214 height 17
click at [644, 186] on span "PWI Projects" at bounding box center [639, 185] width 44 height 11
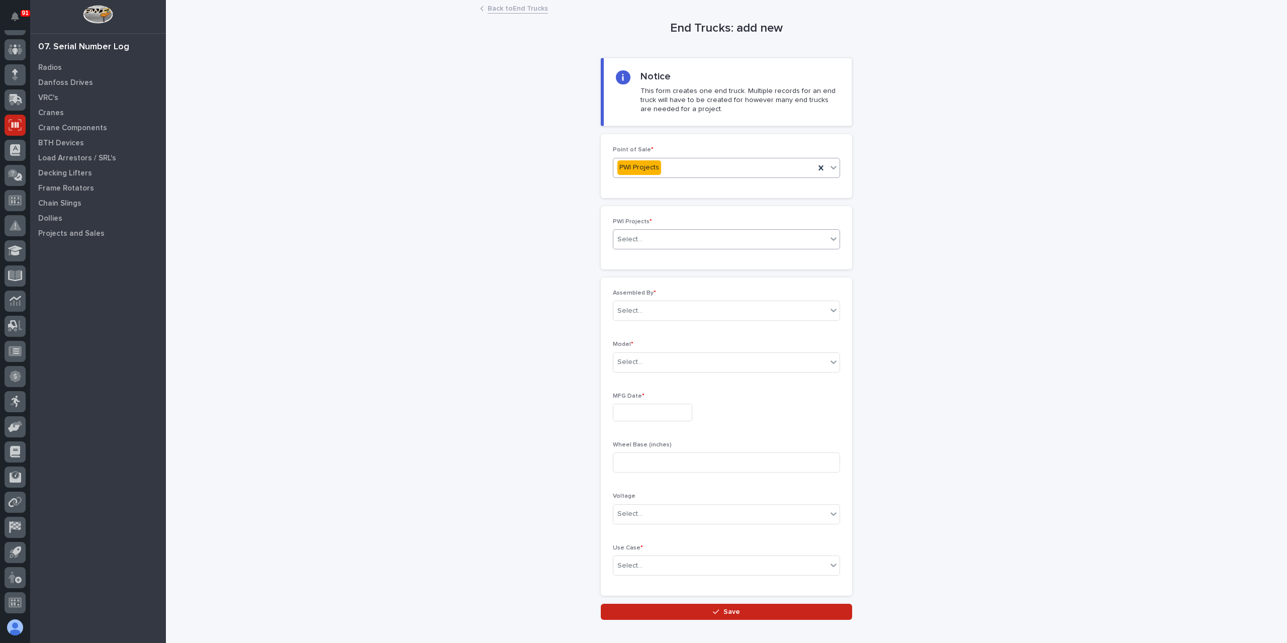
click at [643, 237] on div "Select..." at bounding box center [720, 239] width 214 height 17
type input "*****"
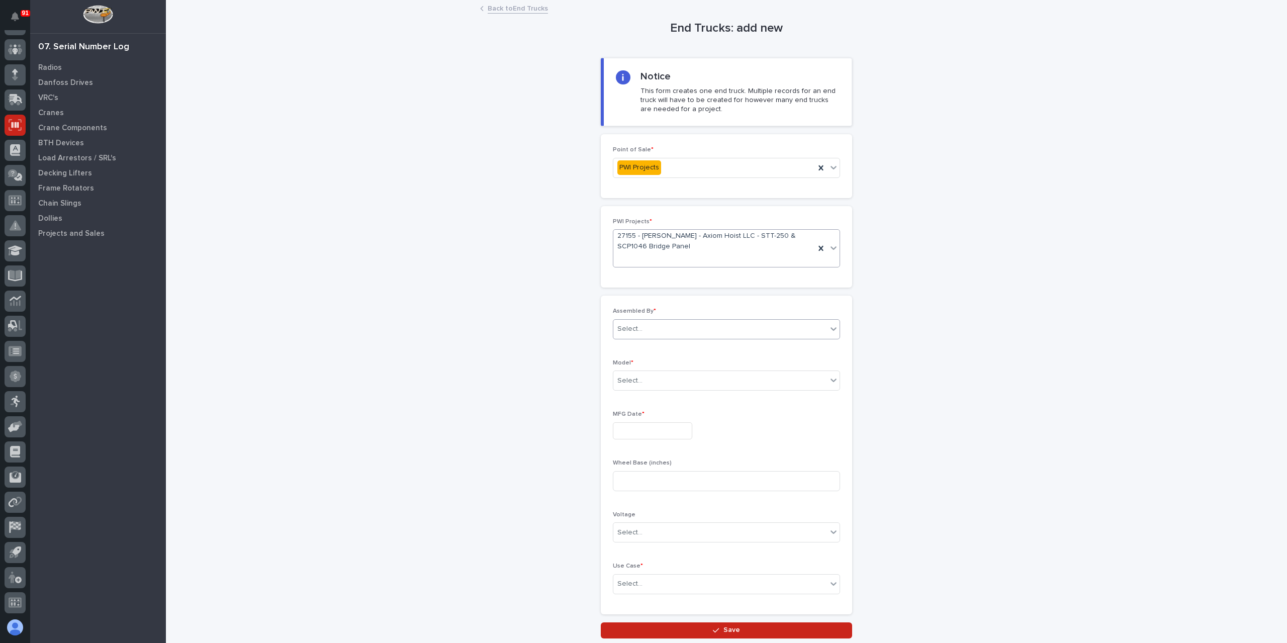
click at [643, 325] on input "text" at bounding box center [643, 329] width 1 height 9
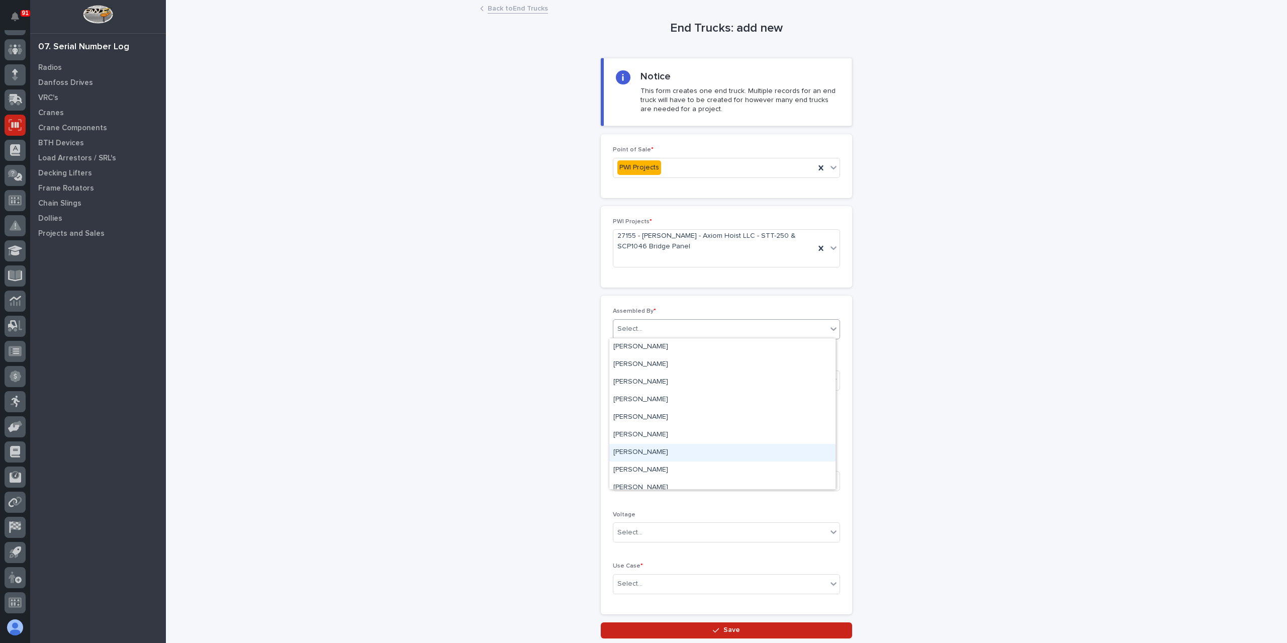
click at [646, 445] on div "[PERSON_NAME]" at bounding box center [722, 453] width 226 height 18
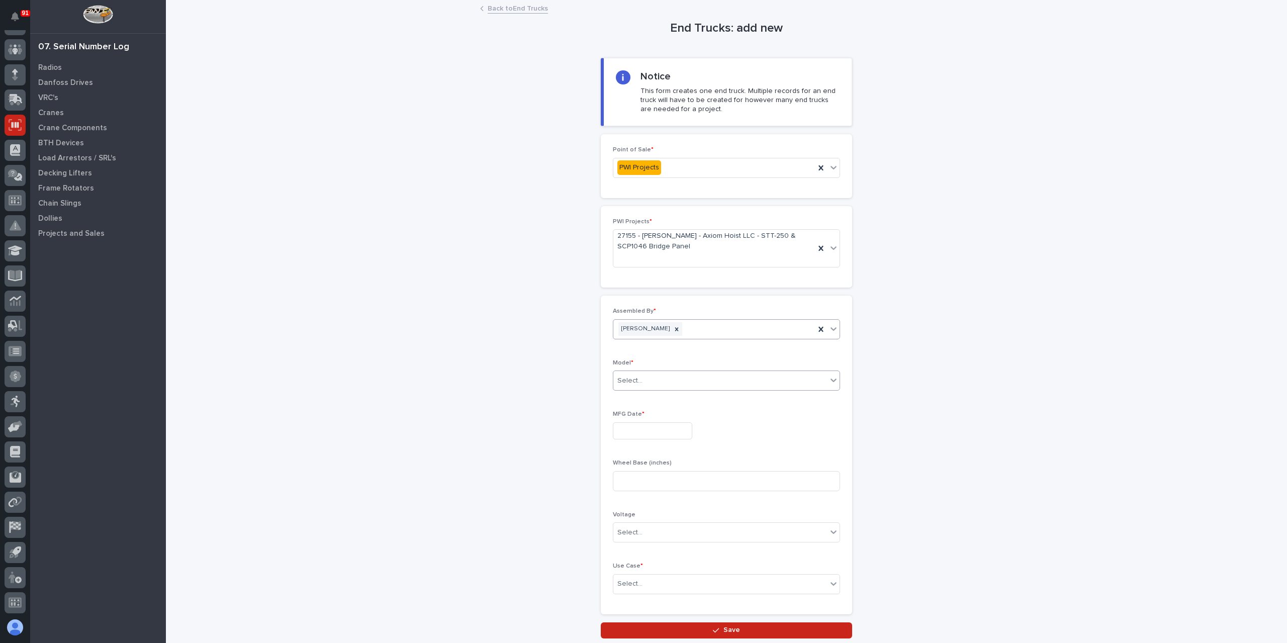
click at [640, 376] on div "Select..." at bounding box center [720, 380] width 214 height 17
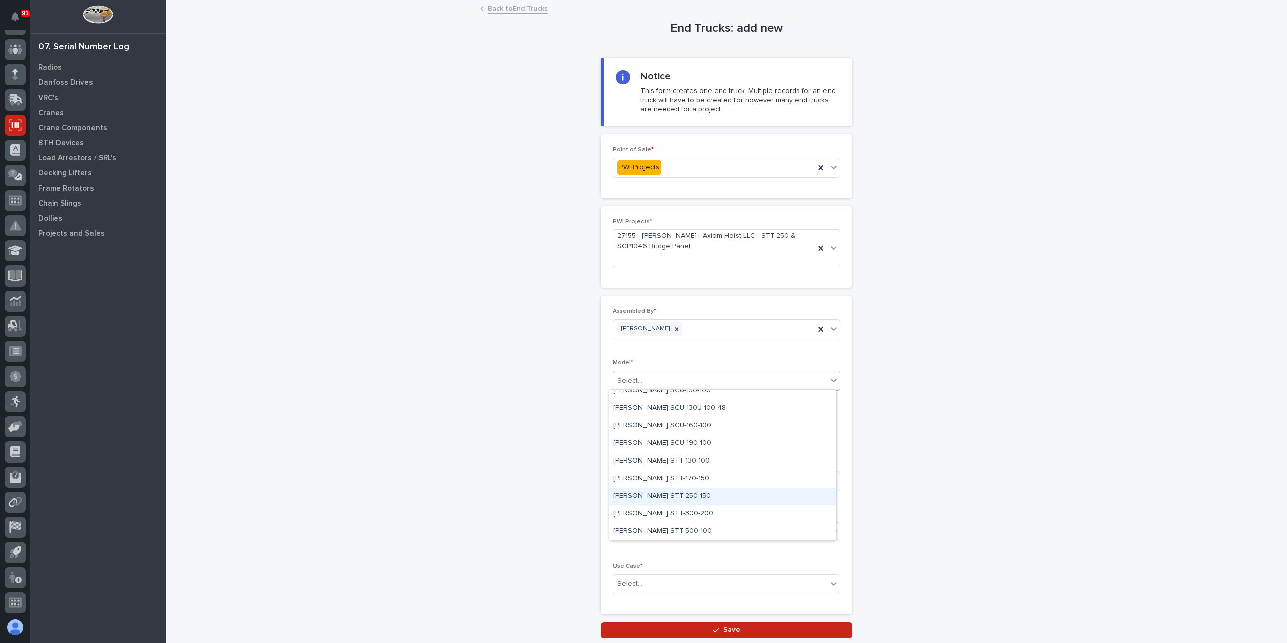
click at [648, 497] on div "[PERSON_NAME] STT-250-150" at bounding box center [722, 497] width 226 height 18
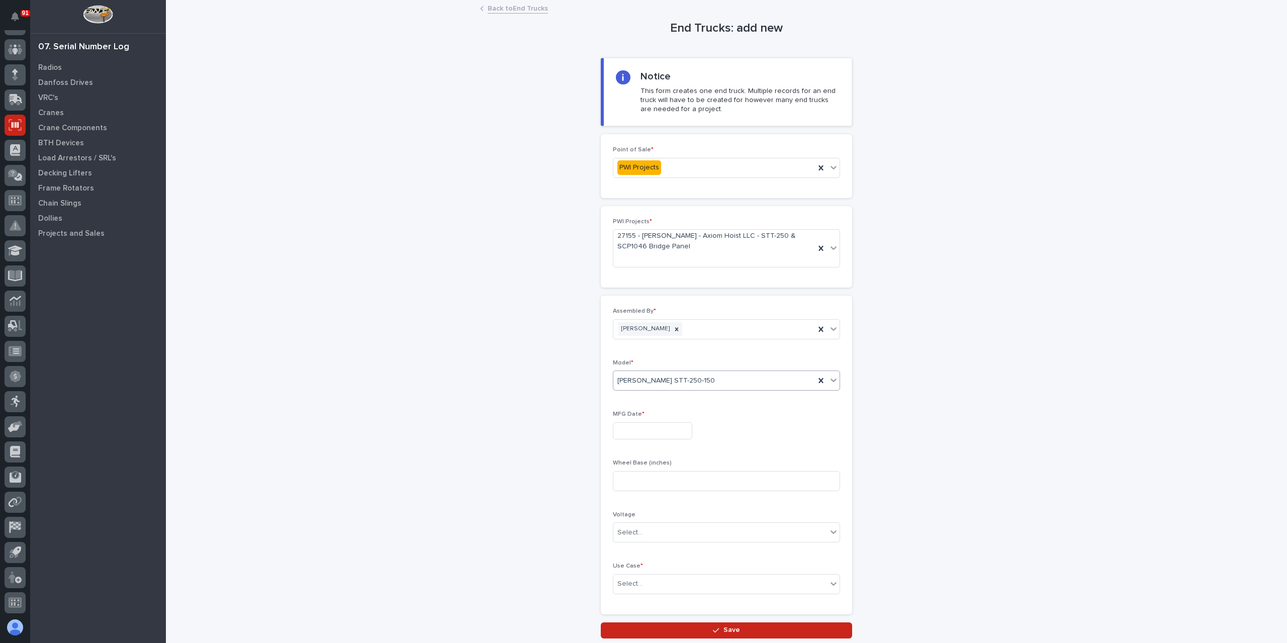
click at [656, 425] on input "text" at bounding box center [652, 431] width 79 height 18
click at [678, 343] on div "19" at bounding box center [678, 347] width 14 height 14
type input "**********"
click at [650, 481] on input at bounding box center [726, 481] width 227 height 20
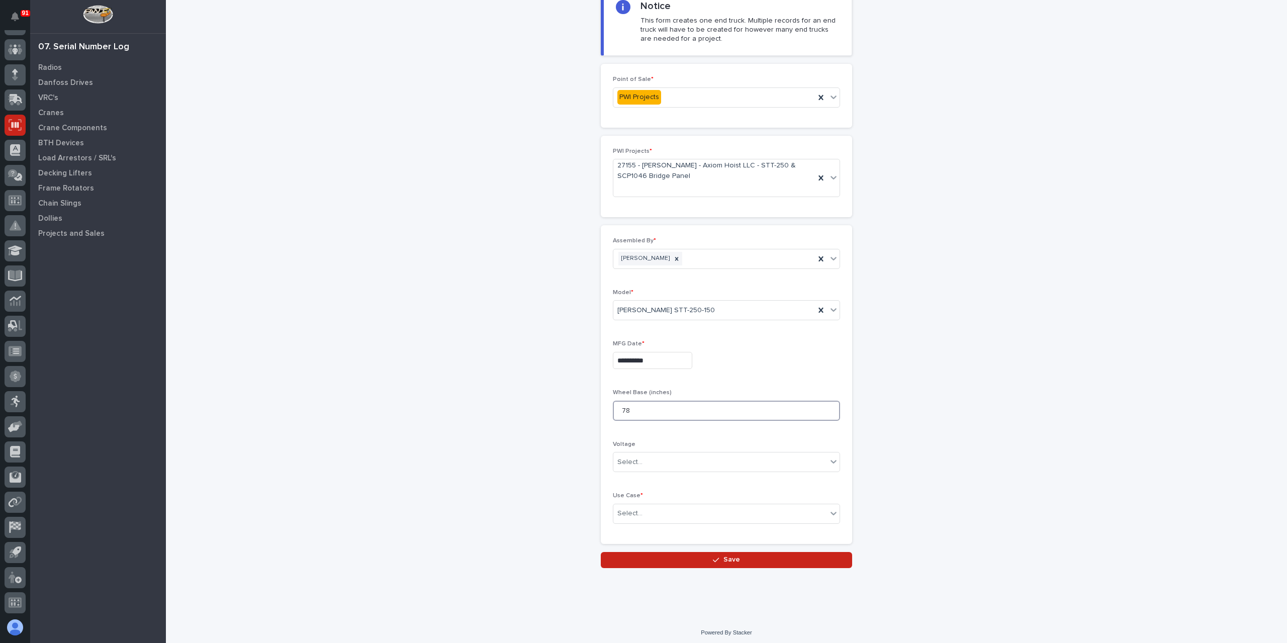
scroll to position [71, 0]
type input "78"
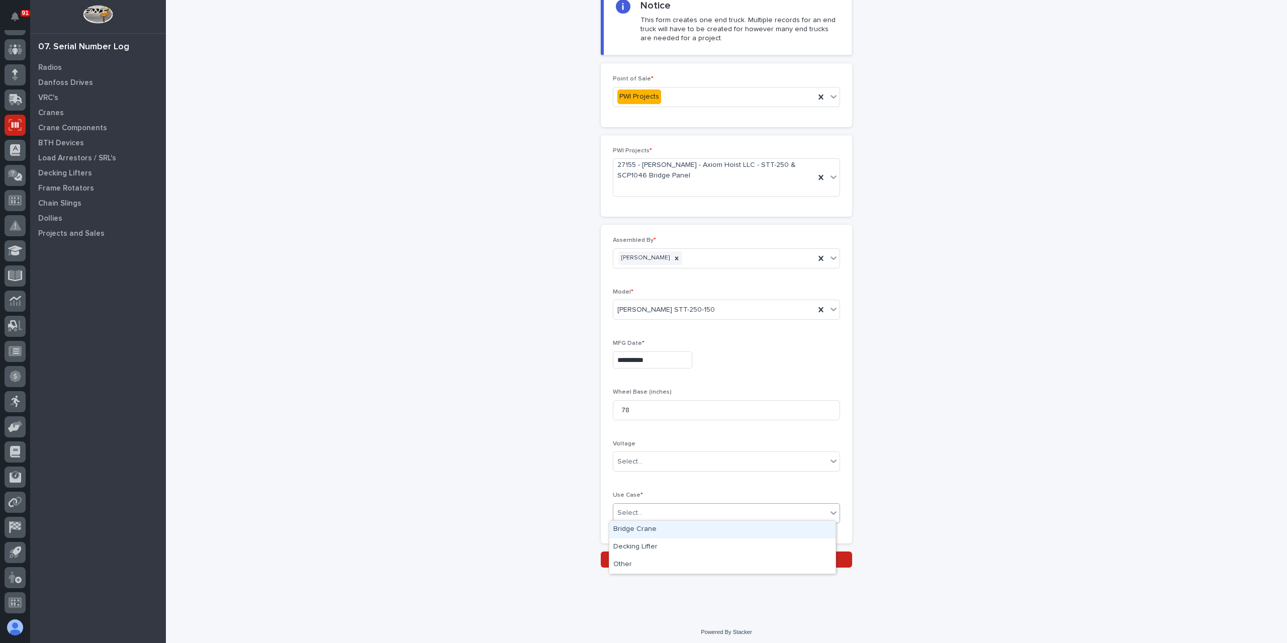
click at [655, 505] on div "Select..." at bounding box center [720, 513] width 214 height 17
click at [639, 562] on div "Other" at bounding box center [722, 565] width 226 height 18
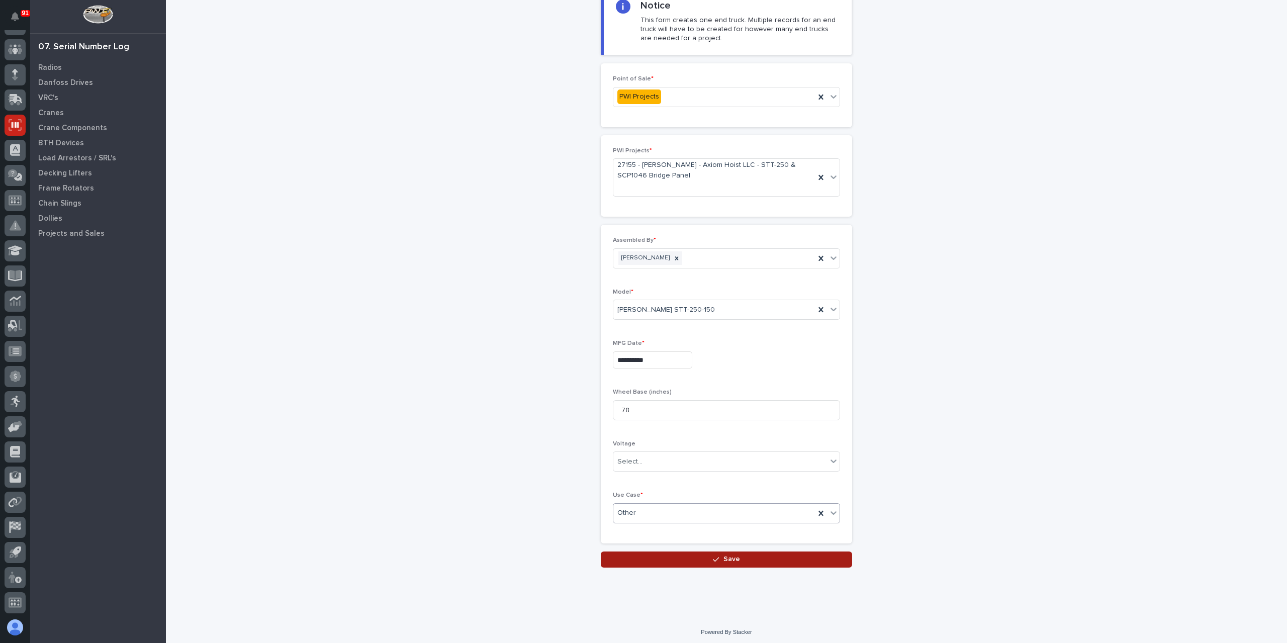
click at [639, 558] on button "Save" at bounding box center [726, 559] width 251 height 16
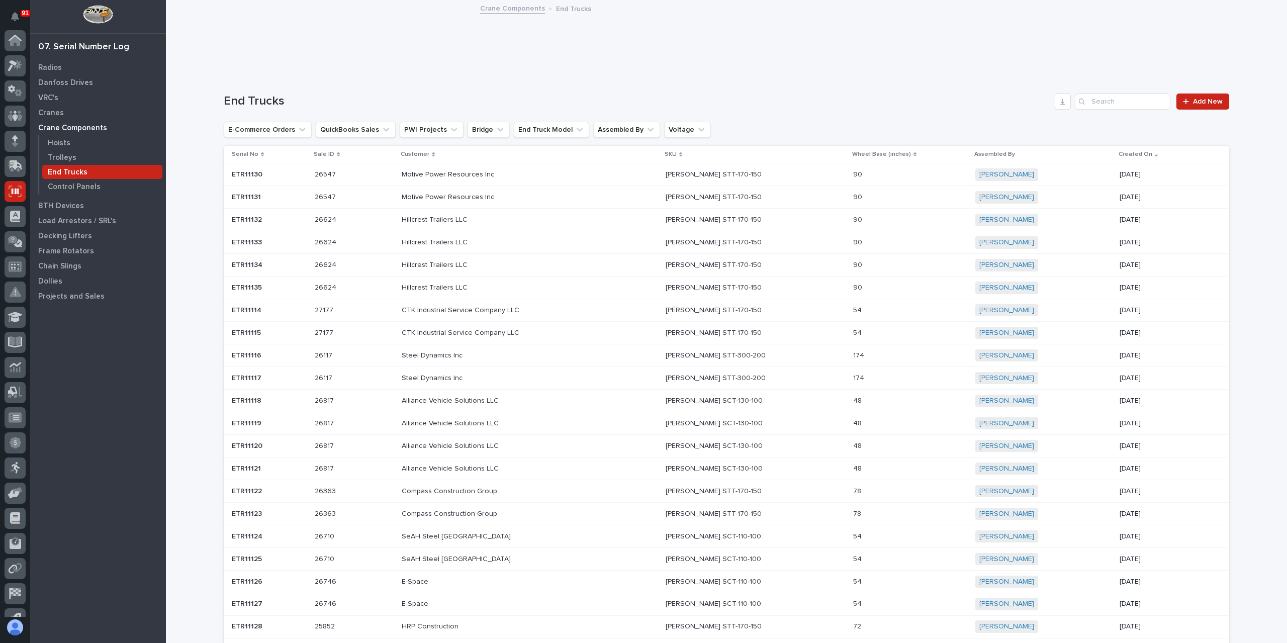
scroll to position [66, 0]
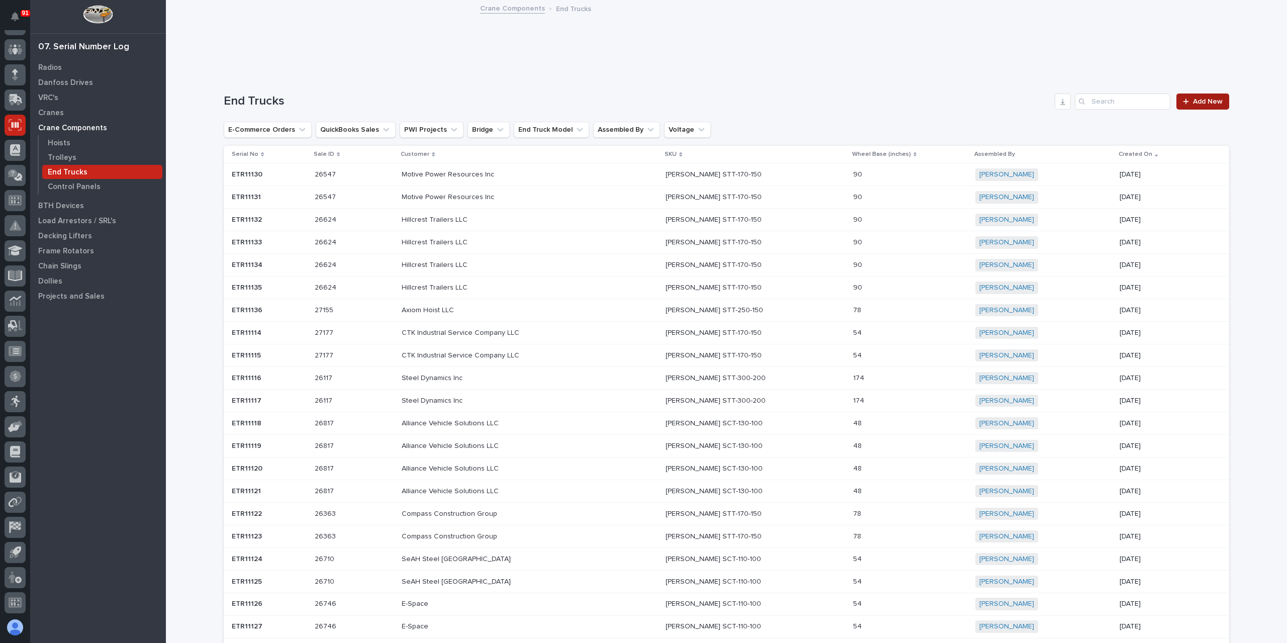
click at [1193, 100] on span "Add New" at bounding box center [1208, 101] width 30 height 7
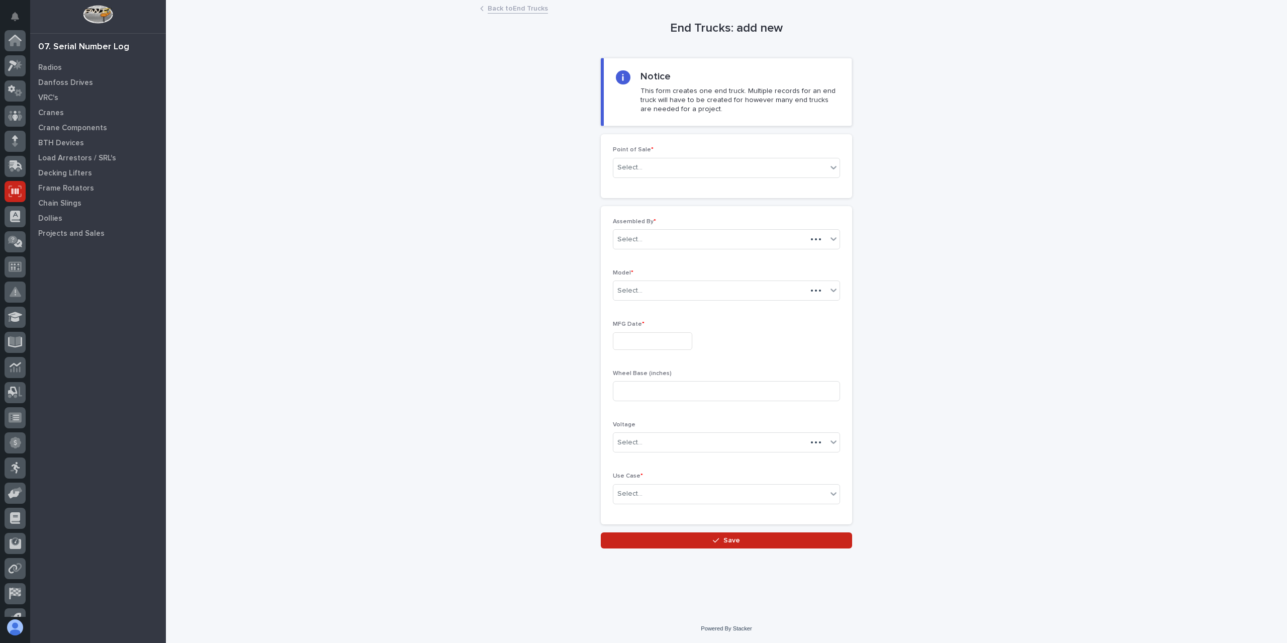
scroll to position [66, 0]
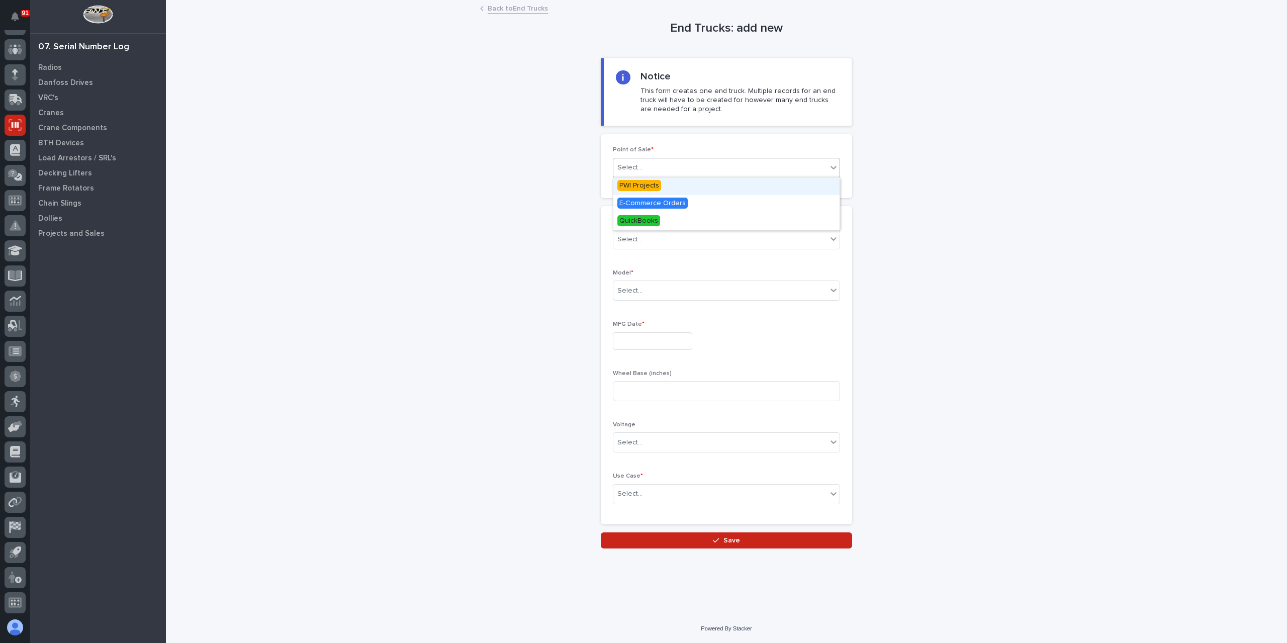
click at [644, 172] on div "Select..." at bounding box center [720, 167] width 214 height 17
click at [653, 189] on span "PWI Projects" at bounding box center [639, 185] width 44 height 11
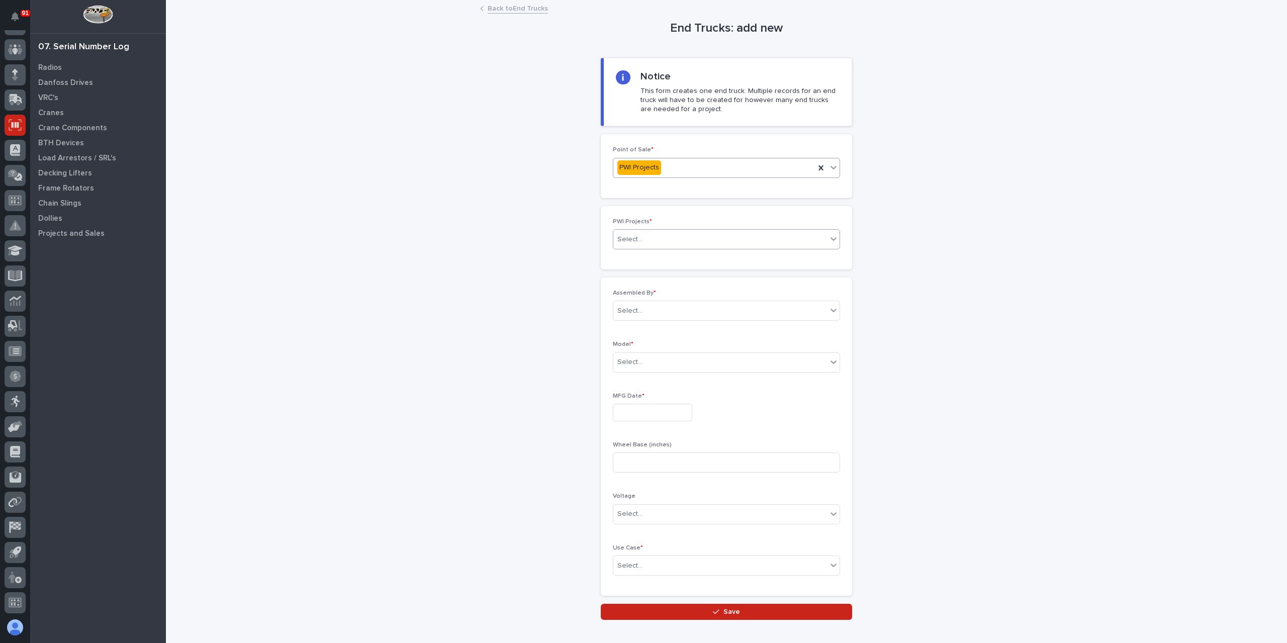
click at [663, 237] on div "Select..." at bounding box center [720, 239] width 214 height 17
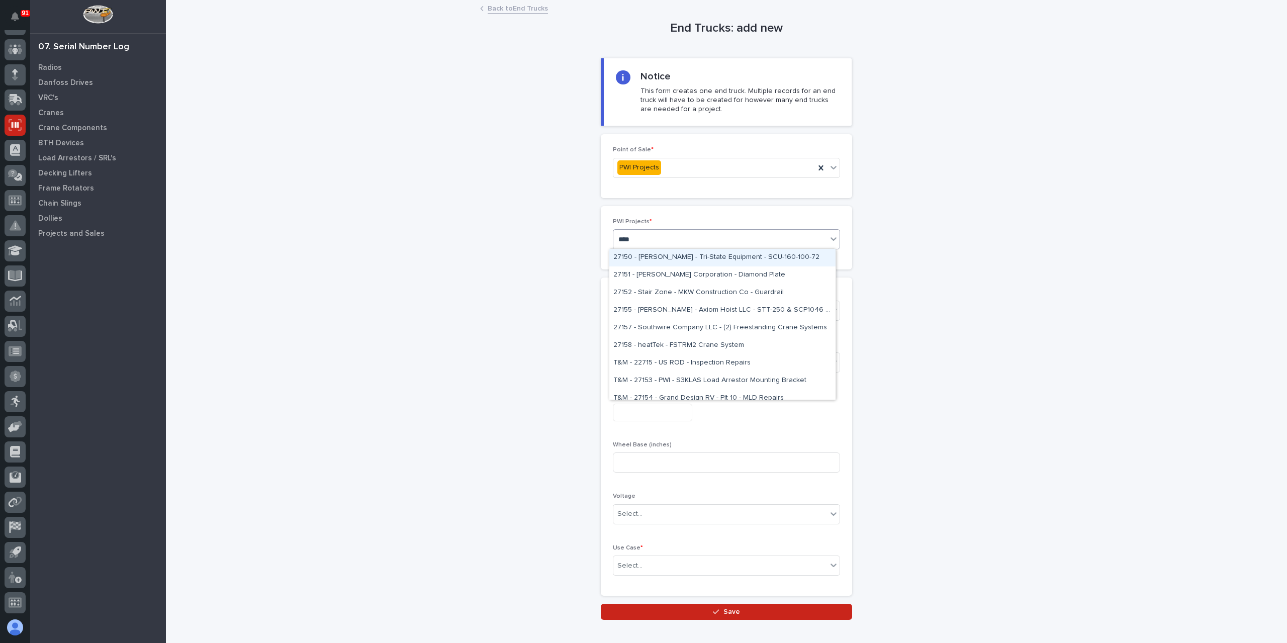
type input "*****"
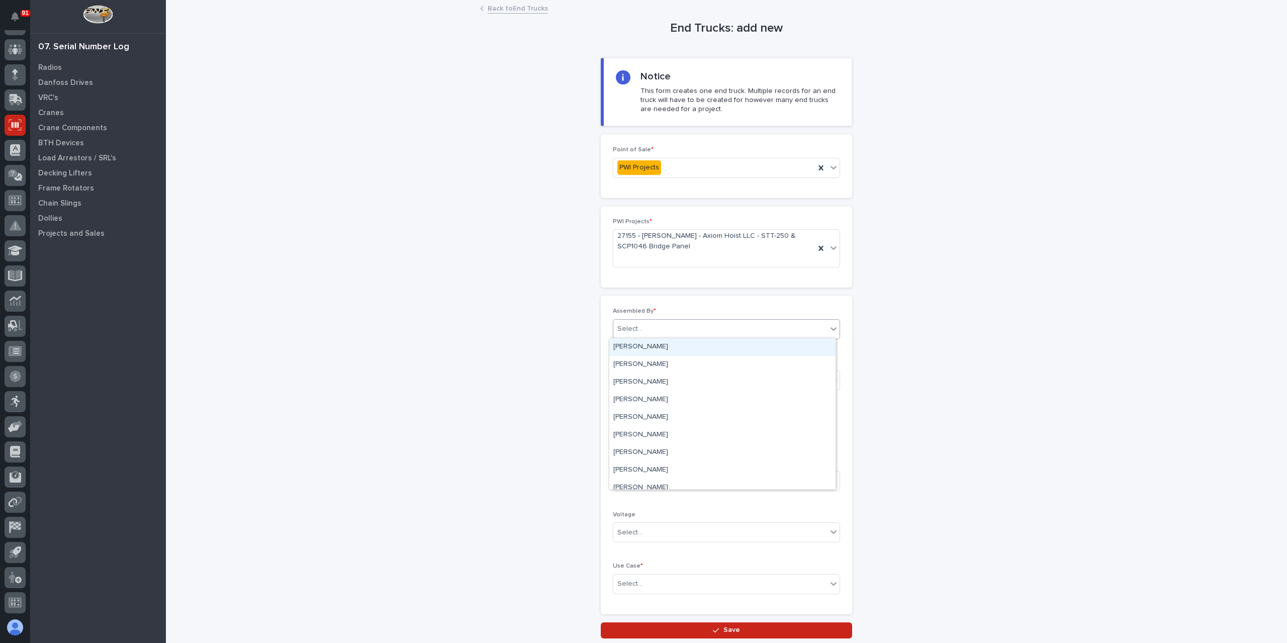
click at [673, 322] on div "Select..." at bounding box center [720, 329] width 214 height 17
click at [668, 450] on div "[PERSON_NAME]" at bounding box center [722, 453] width 226 height 18
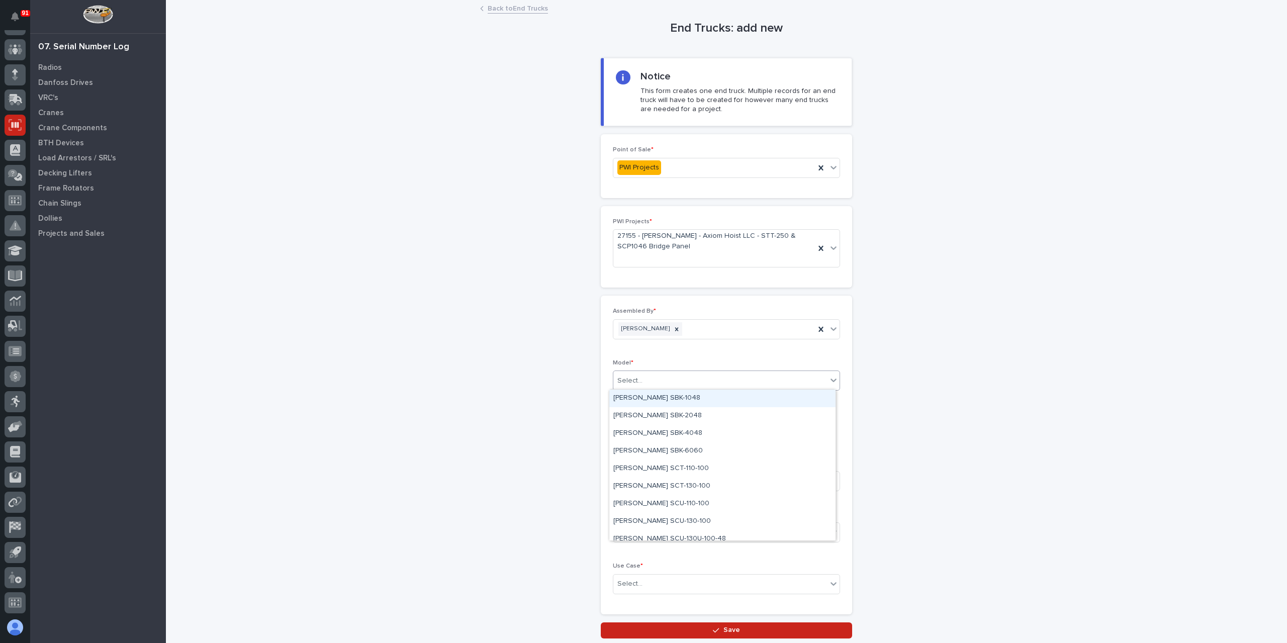
click at [651, 373] on div "Select..." at bounding box center [720, 380] width 214 height 17
click at [675, 502] on div "[PERSON_NAME] STT-250-150" at bounding box center [722, 497] width 226 height 18
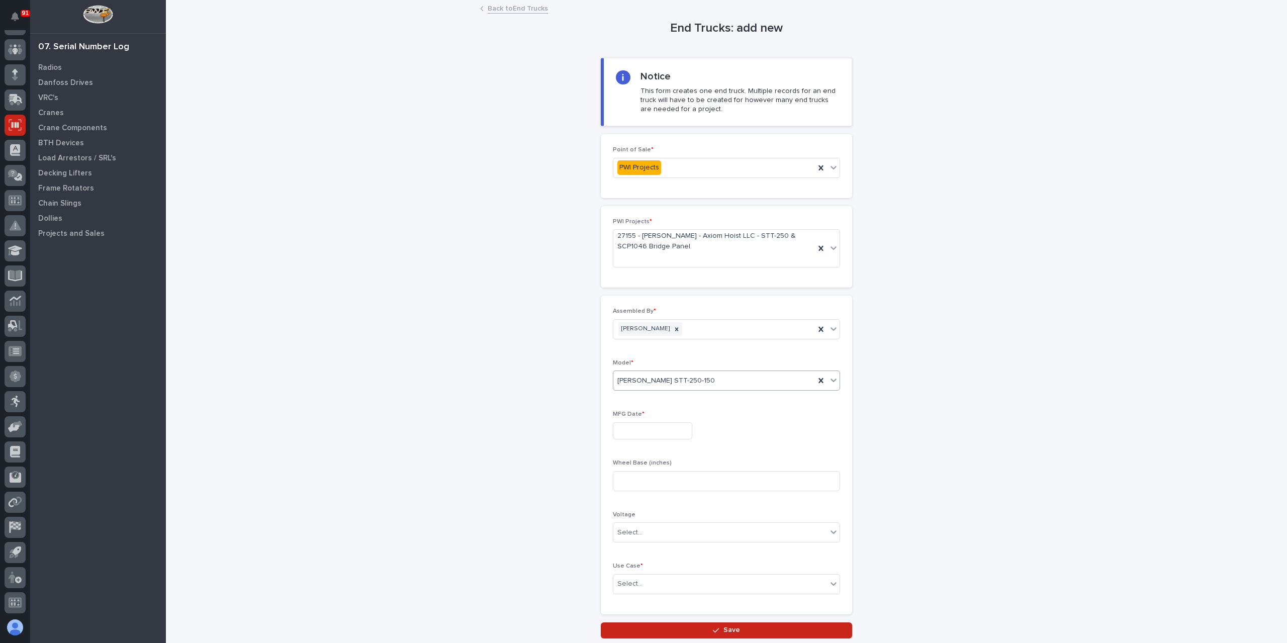
click at [652, 430] on input "text" at bounding box center [652, 431] width 79 height 18
click at [676, 343] on div "19" at bounding box center [678, 347] width 14 height 14
type input "**********"
click at [655, 477] on input at bounding box center [726, 481] width 227 height 20
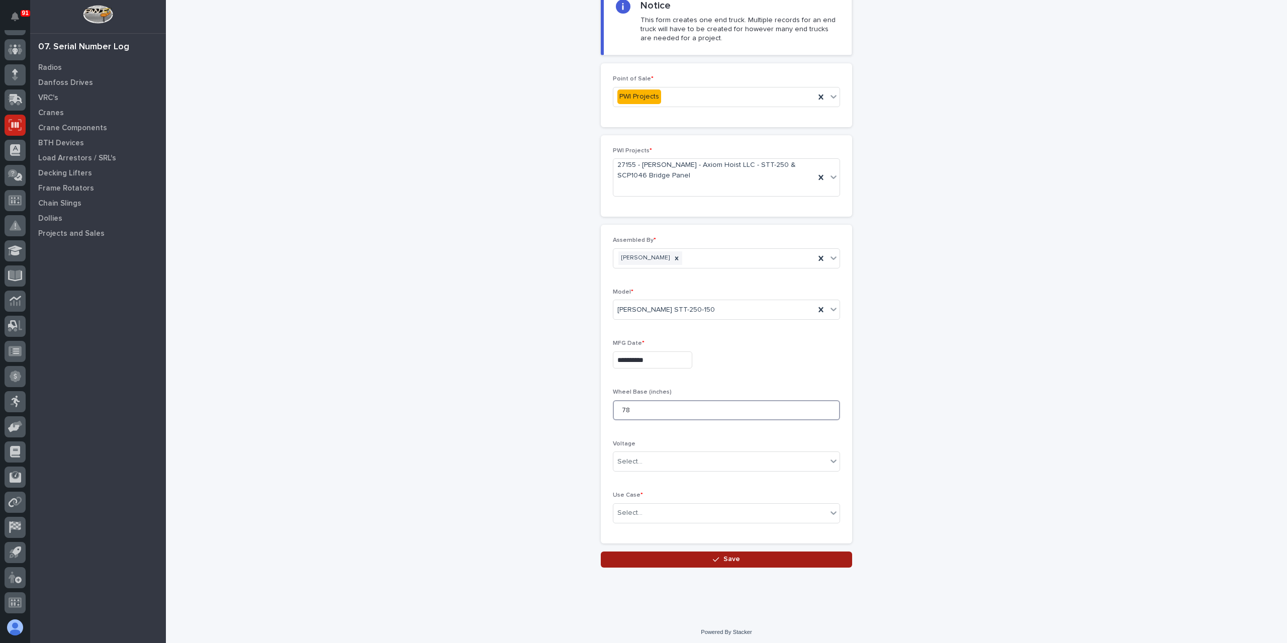
type input "78"
click at [670, 551] on button "Save" at bounding box center [726, 559] width 251 height 16
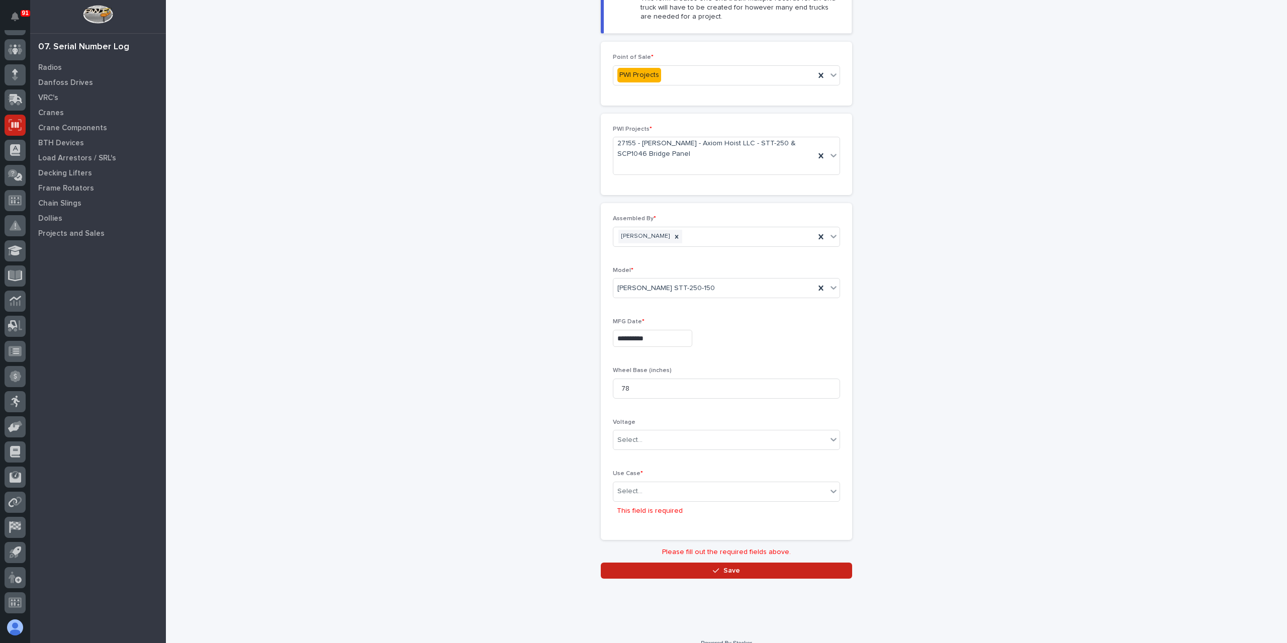
scroll to position [96, 0]
click at [653, 479] on div "Select..." at bounding box center [720, 487] width 214 height 17
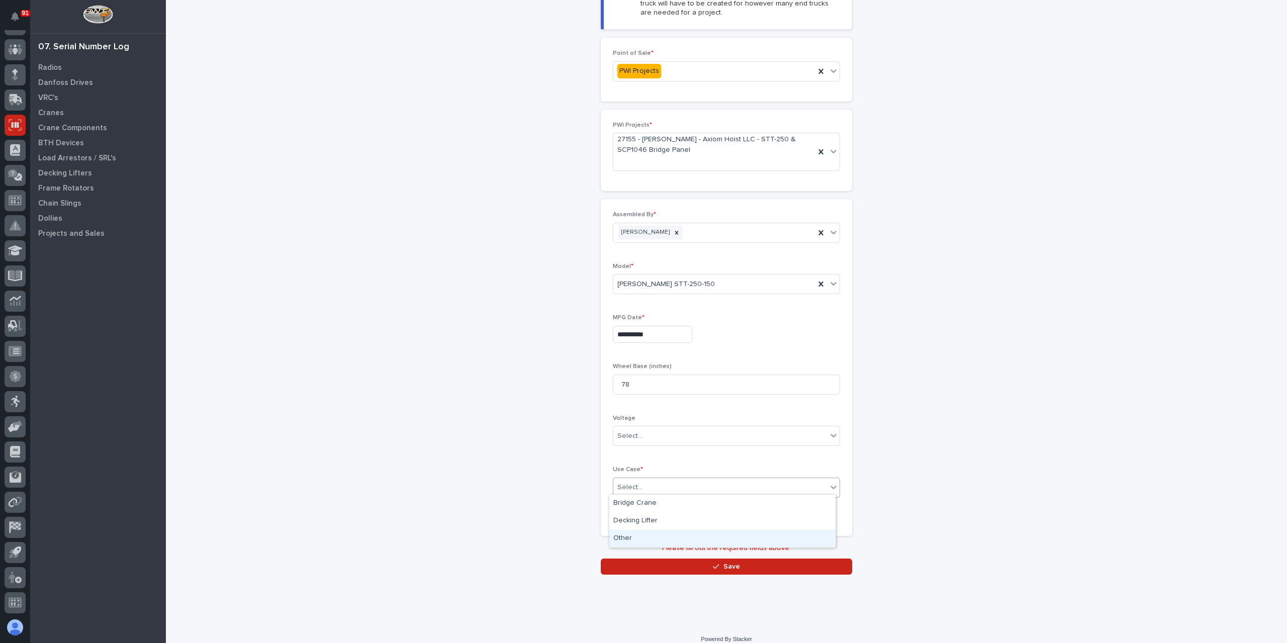
click at [656, 537] on div "Other" at bounding box center [722, 539] width 226 height 18
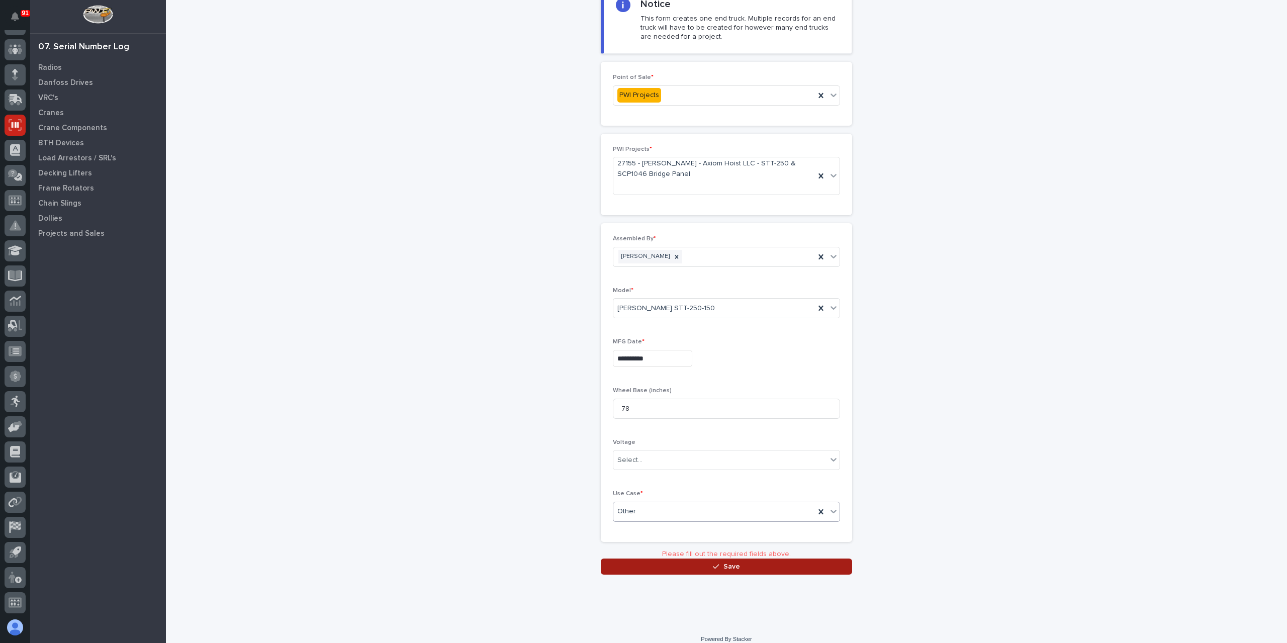
scroll to position [71, 0]
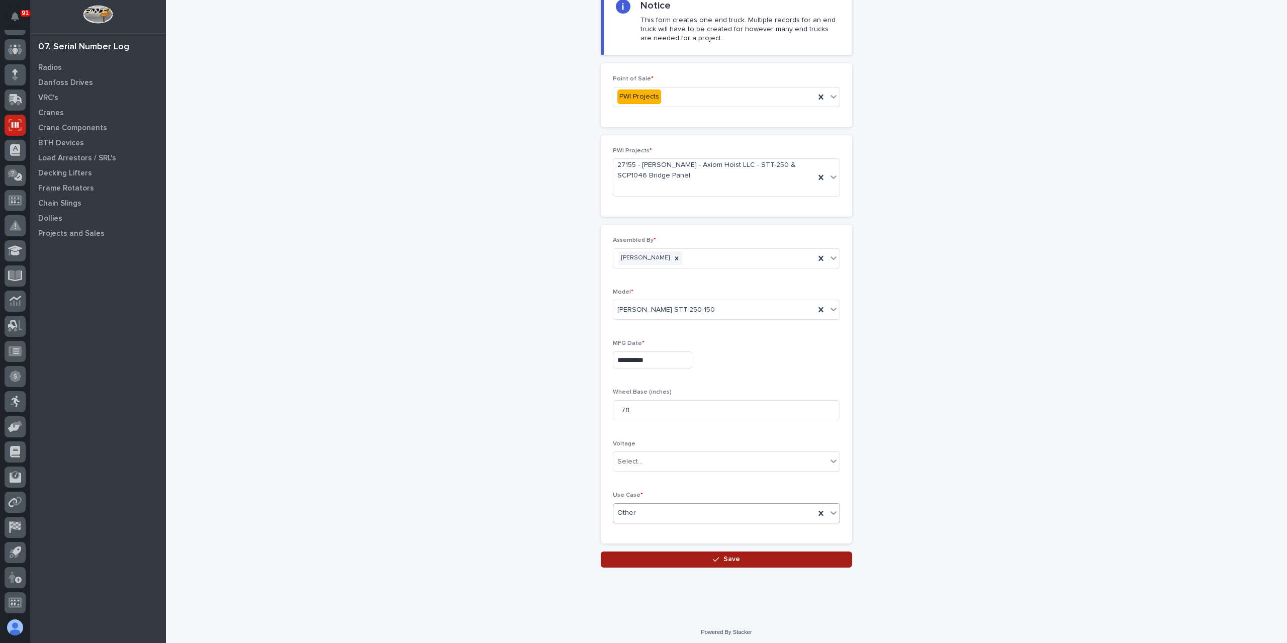
click at [650, 555] on button "Save" at bounding box center [726, 559] width 251 height 16
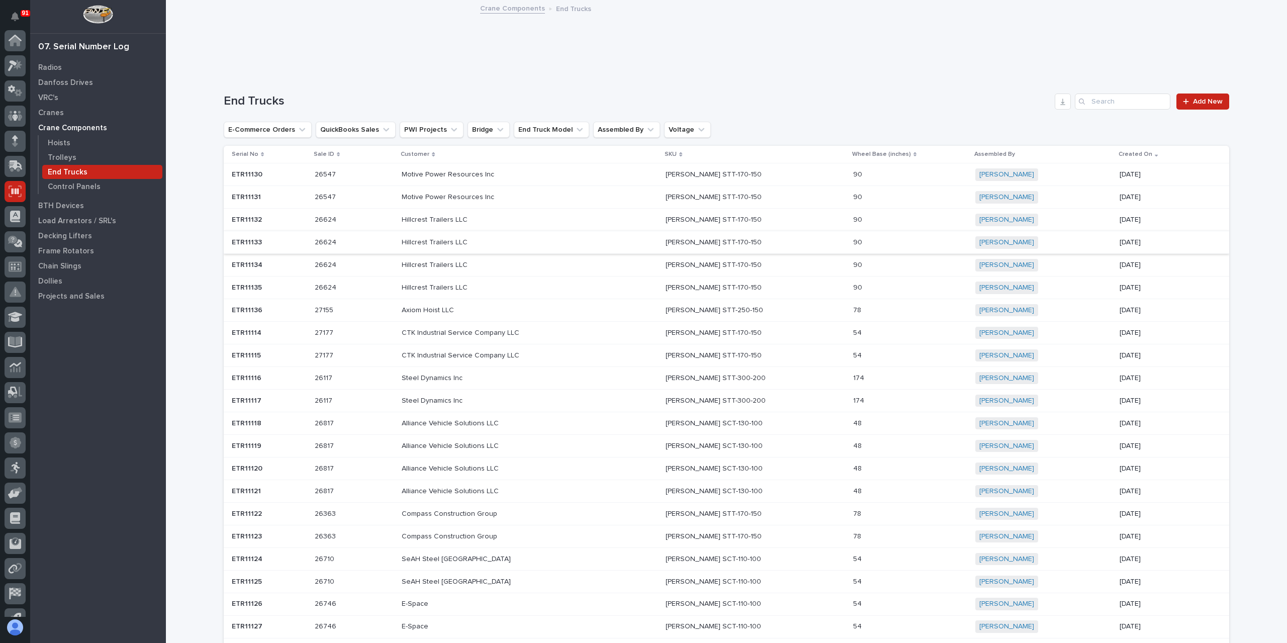
scroll to position [66, 0]
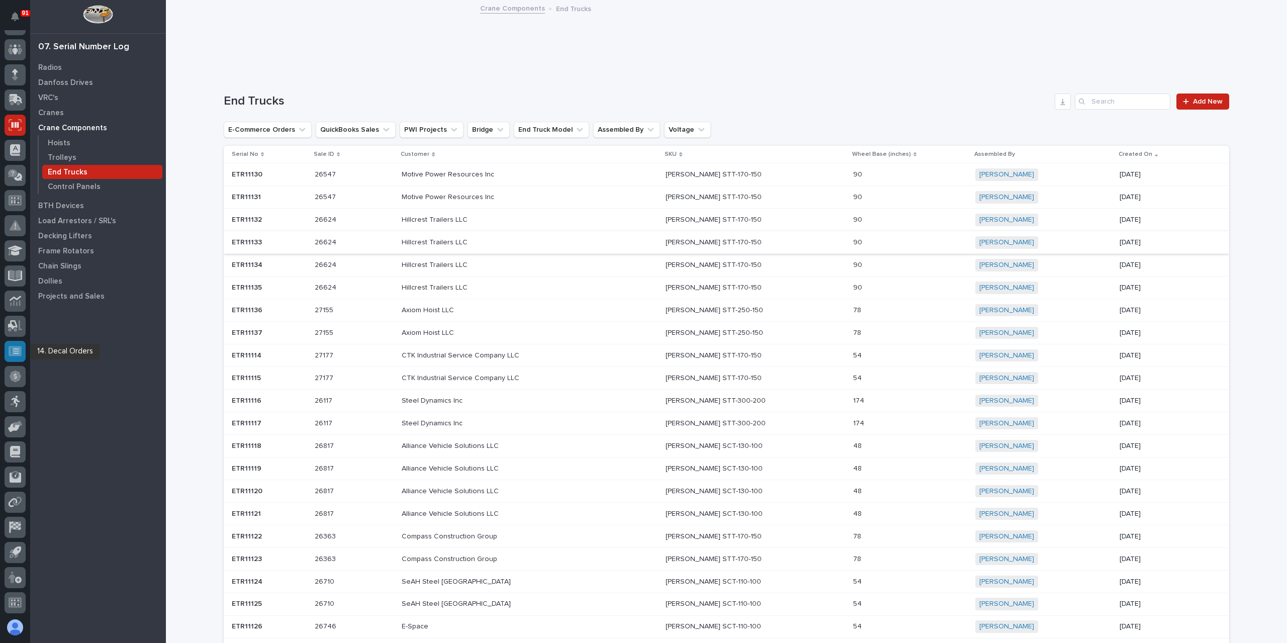
click at [13, 348] on icon at bounding box center [15, 351] width 13 height 10
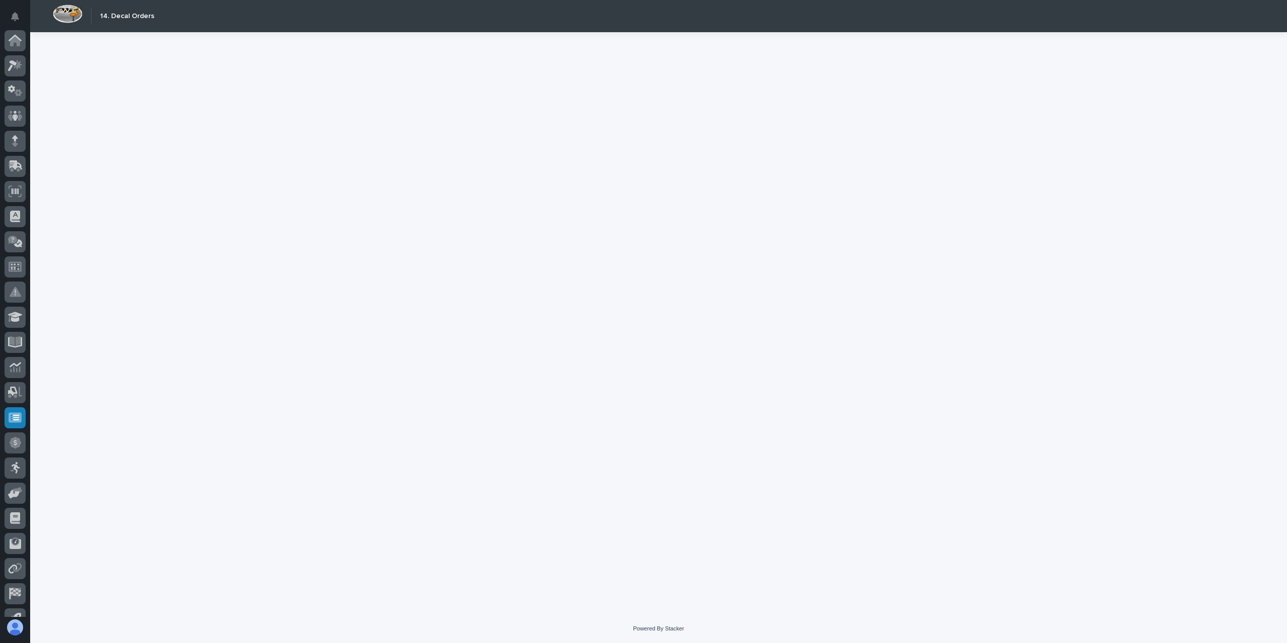
scroll to position [66, 0]
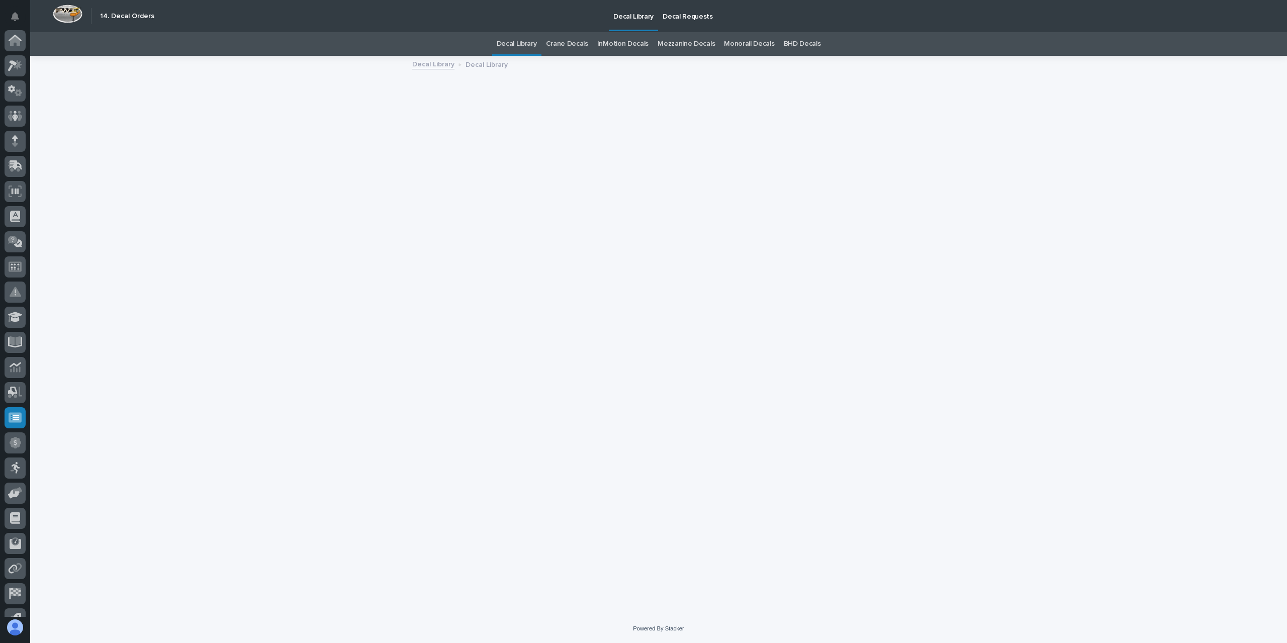
scroll to position [66, 0]
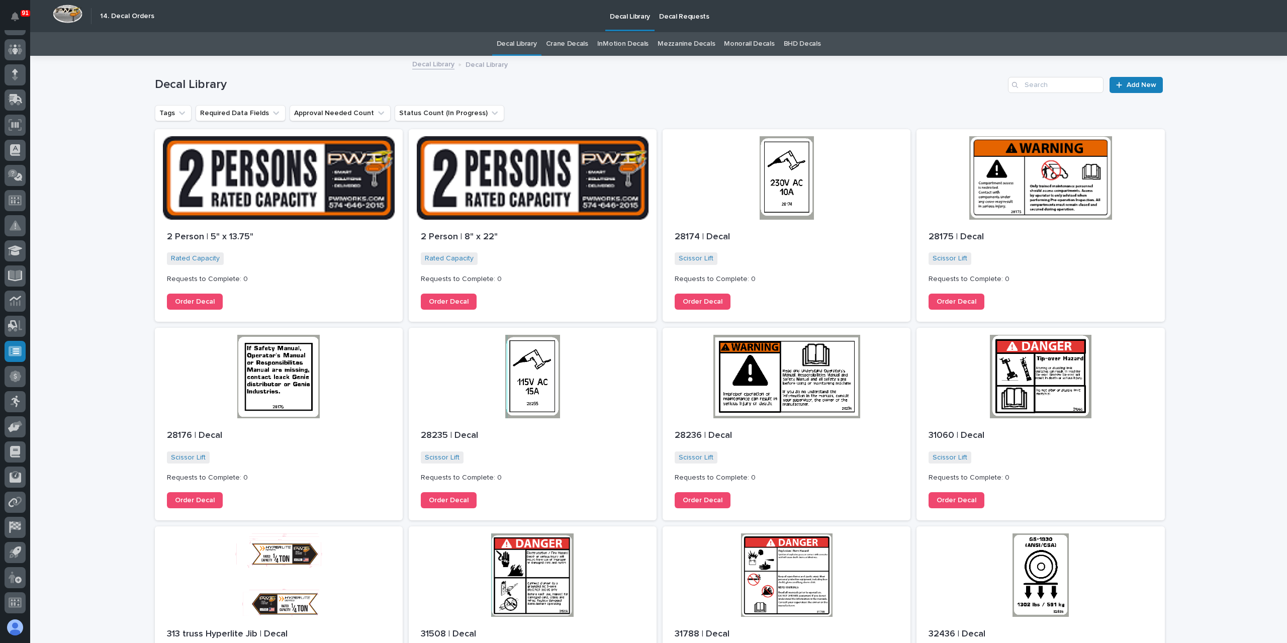
click at [560, 42] on link "Crane Decals" at bounding box center [567, 44] width 42 height 24
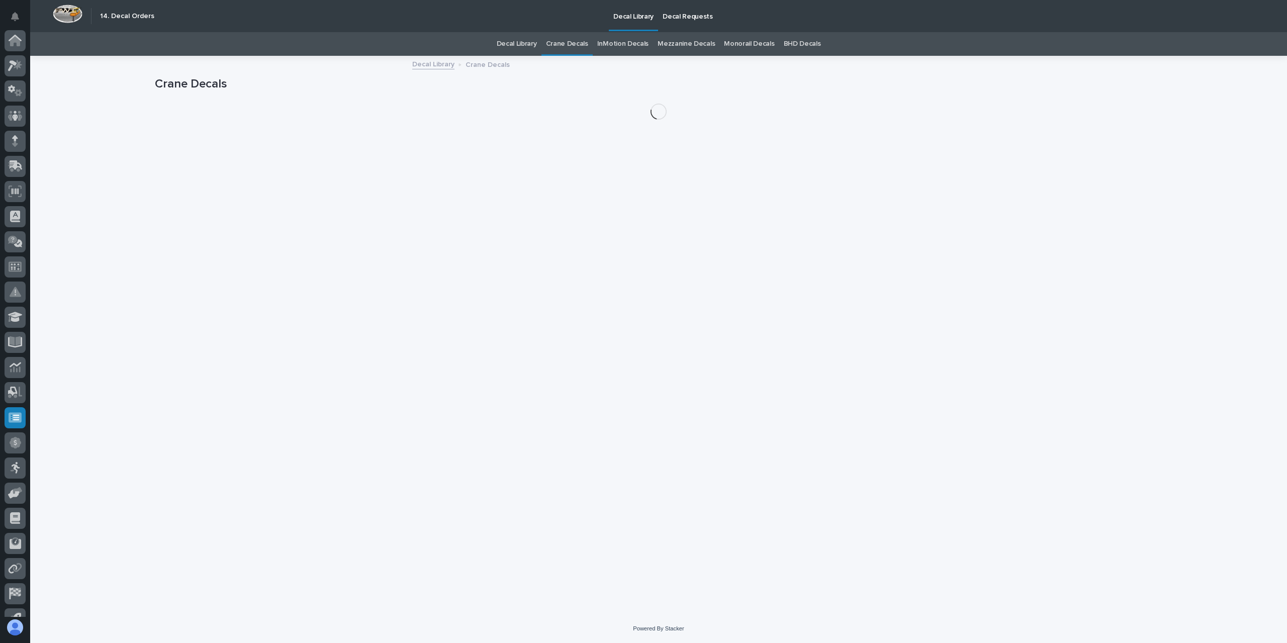
scroll to position [66, 0]
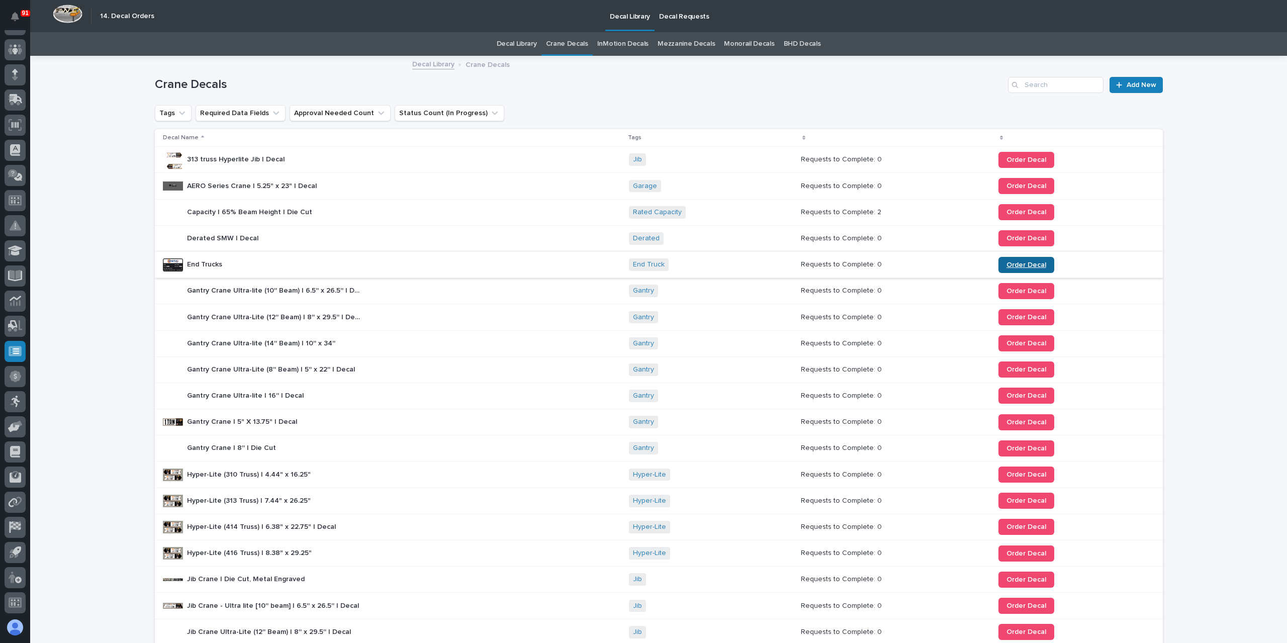
click at [1011, 268] on link "Order Decal" at bounding box center [1026, 265] width 56 height 16
click at [21, 124] on icon at bounding box center [15, 125] width 13 height 12
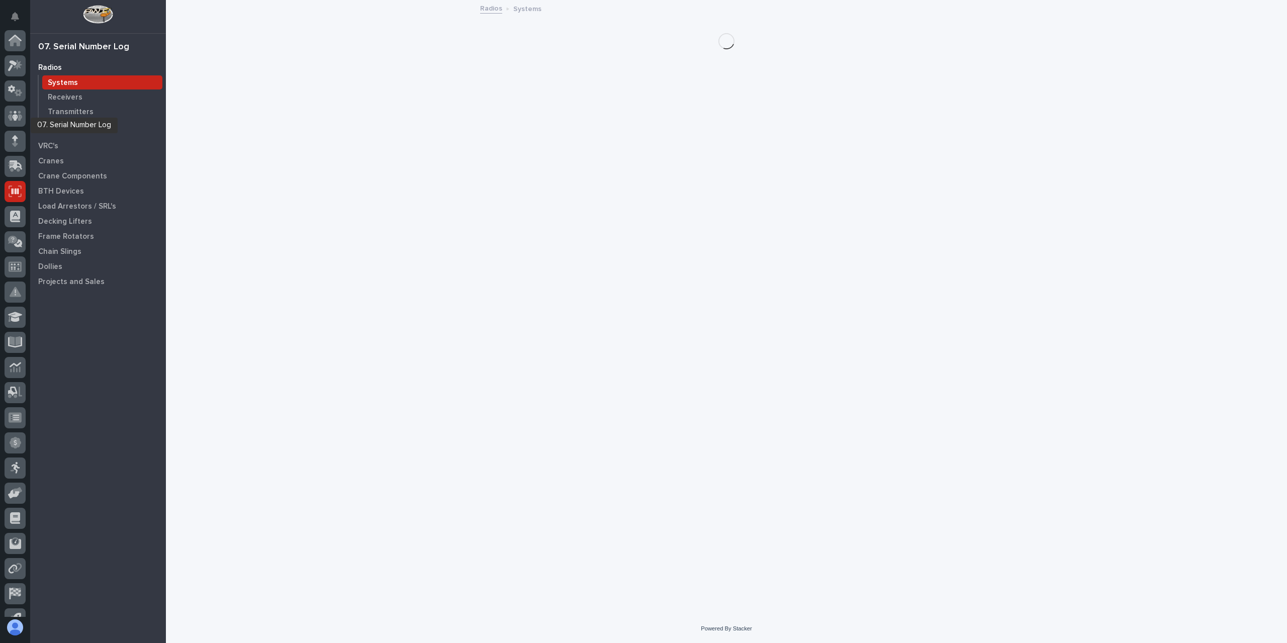
scroll to position [66, 0]
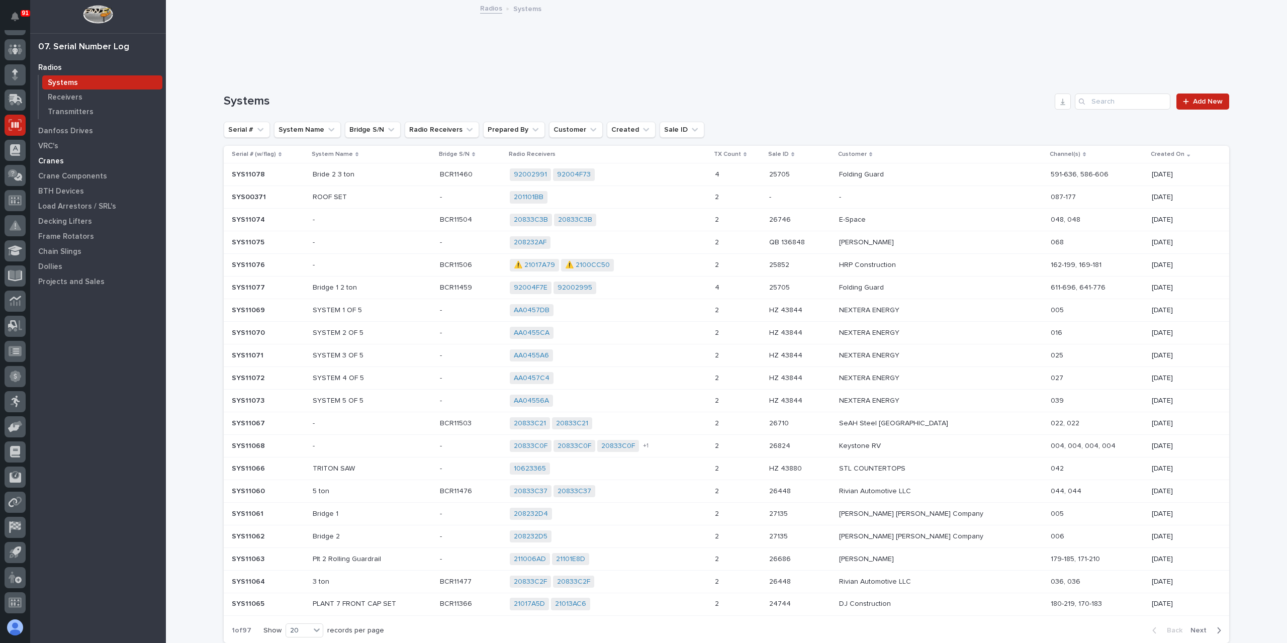
click at [58, 157] on p "Cranes" at bounding box center [51, 161] width 26 height 9
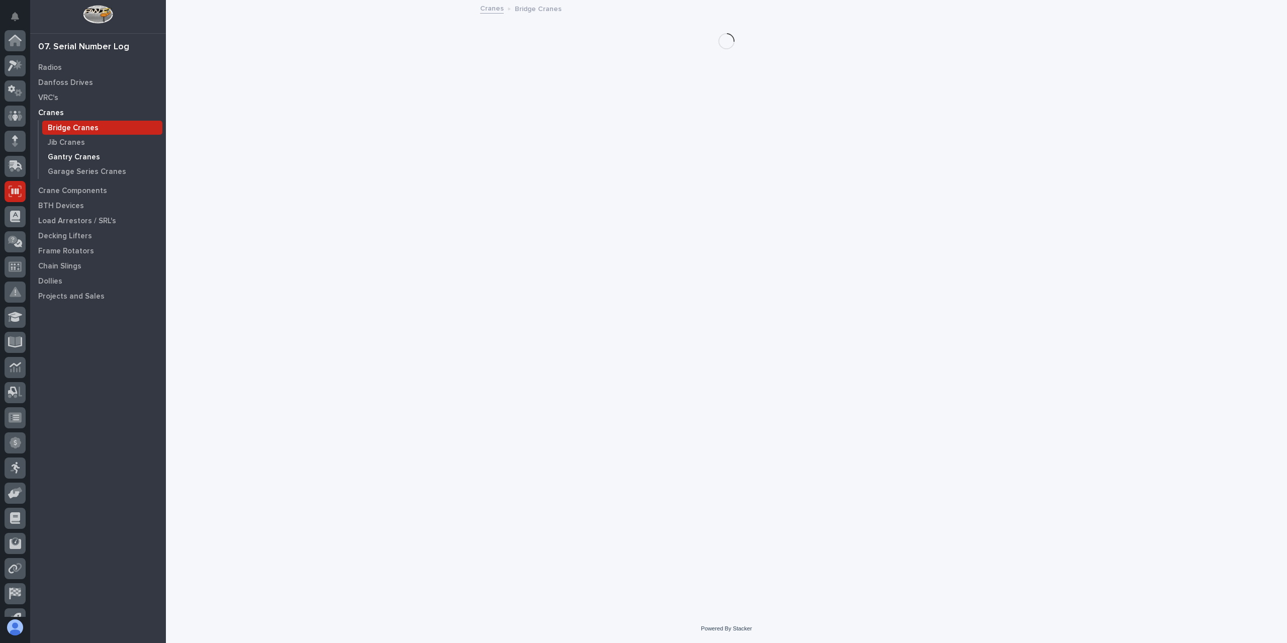
scroll to position [66, 0]
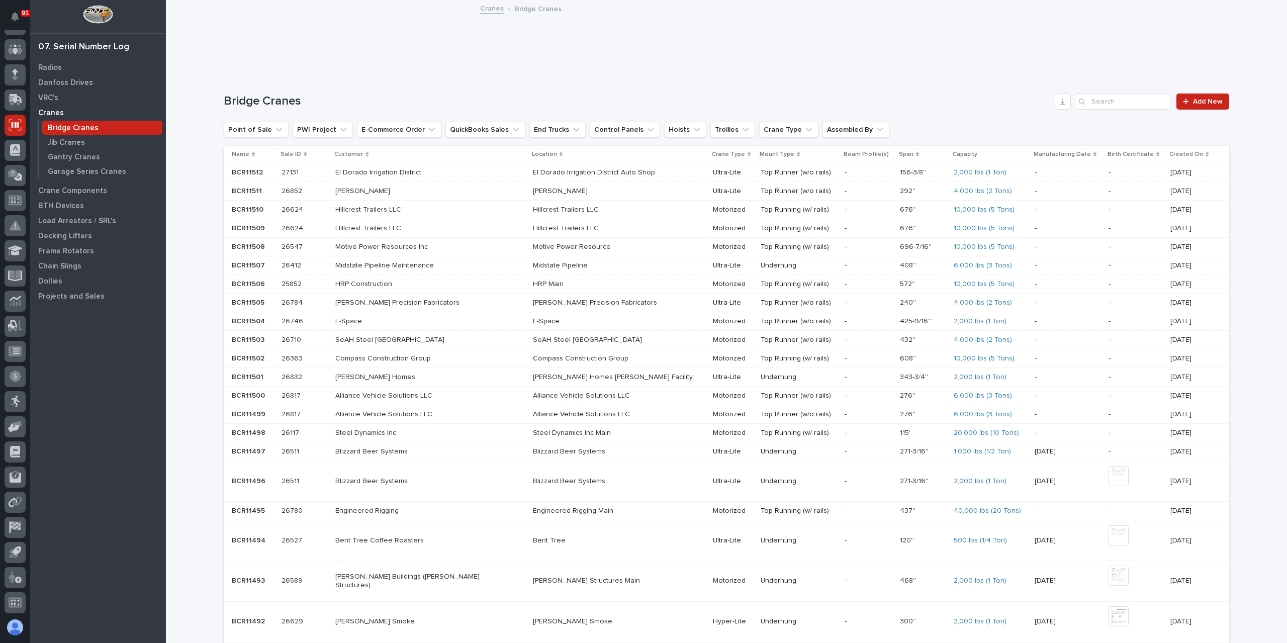
click at [460, 306] on div "[PERSON_NAME] Precision Fabricators" at bounding box center [429, 303] width 189 height 17
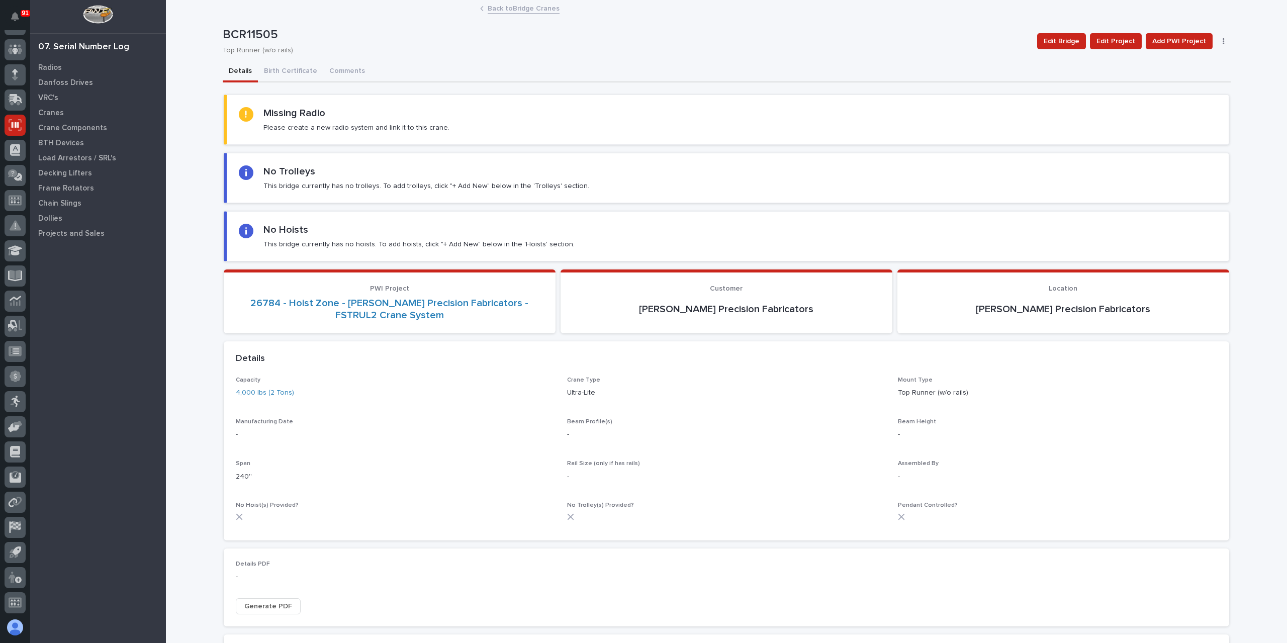
click at [497, 9] on link "Back to Bridge Cranes" at bounding box center [524, 8] width 72 height 12
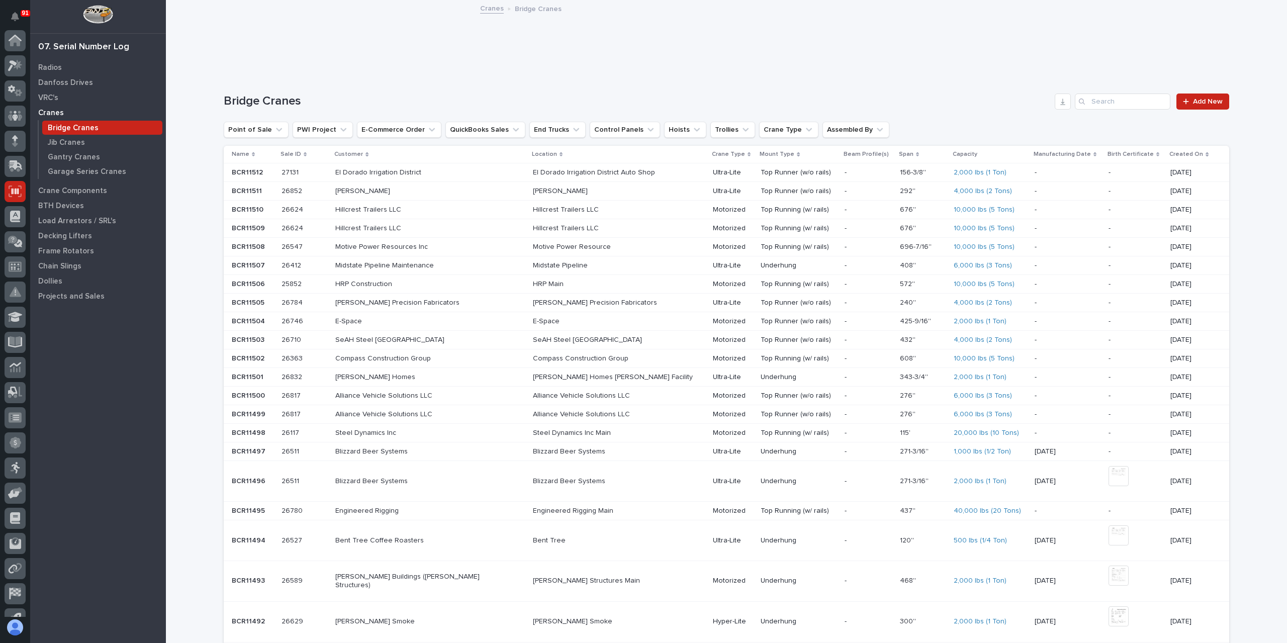
scroll to position [66, 0]
click at [1128, 107] on input "Search" at bounding box center [1122, 101] width 95 height 16
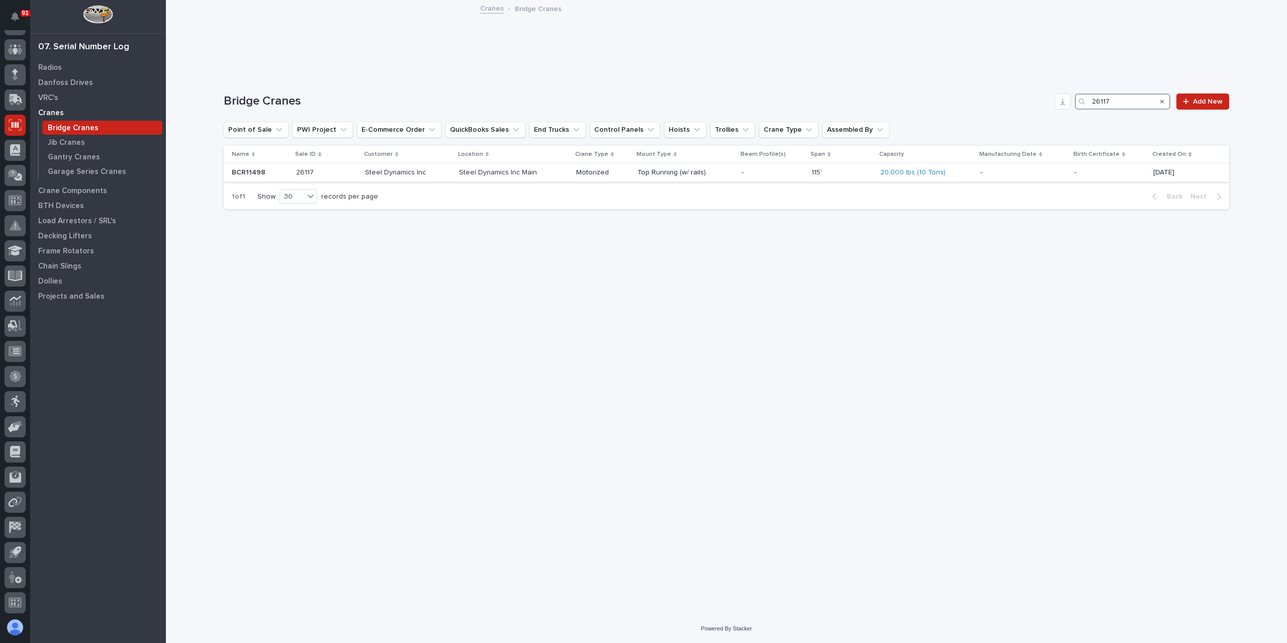
type input "26117"
click at [514, 173] on p "Steel Dynamics Inc Main" at bounding box center [513, 172] width 109 height 9
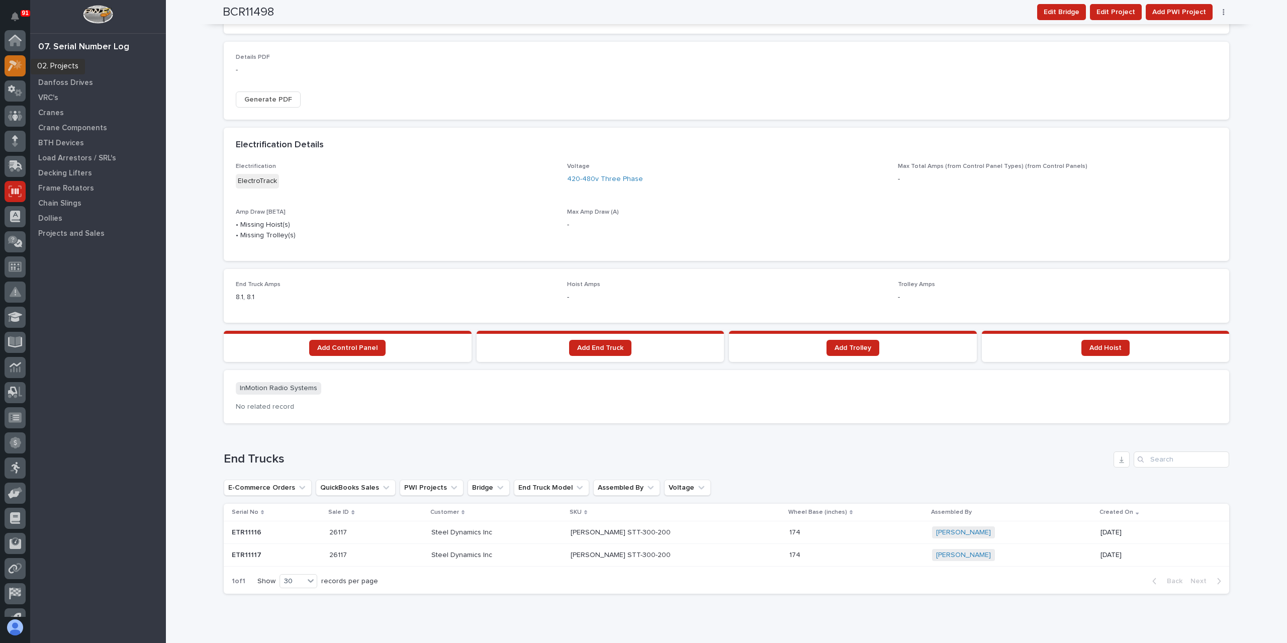
click at [13, 70] on icon at bounding box center [15, 66] width 15 height 12
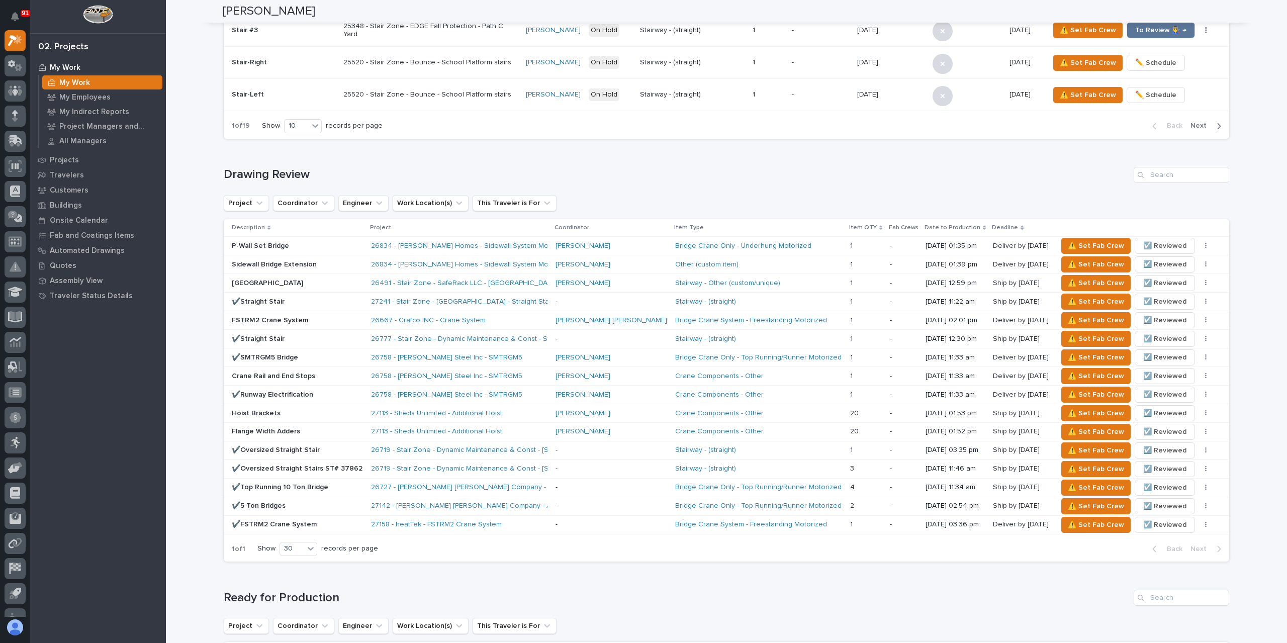
scroll to position [553, 0]
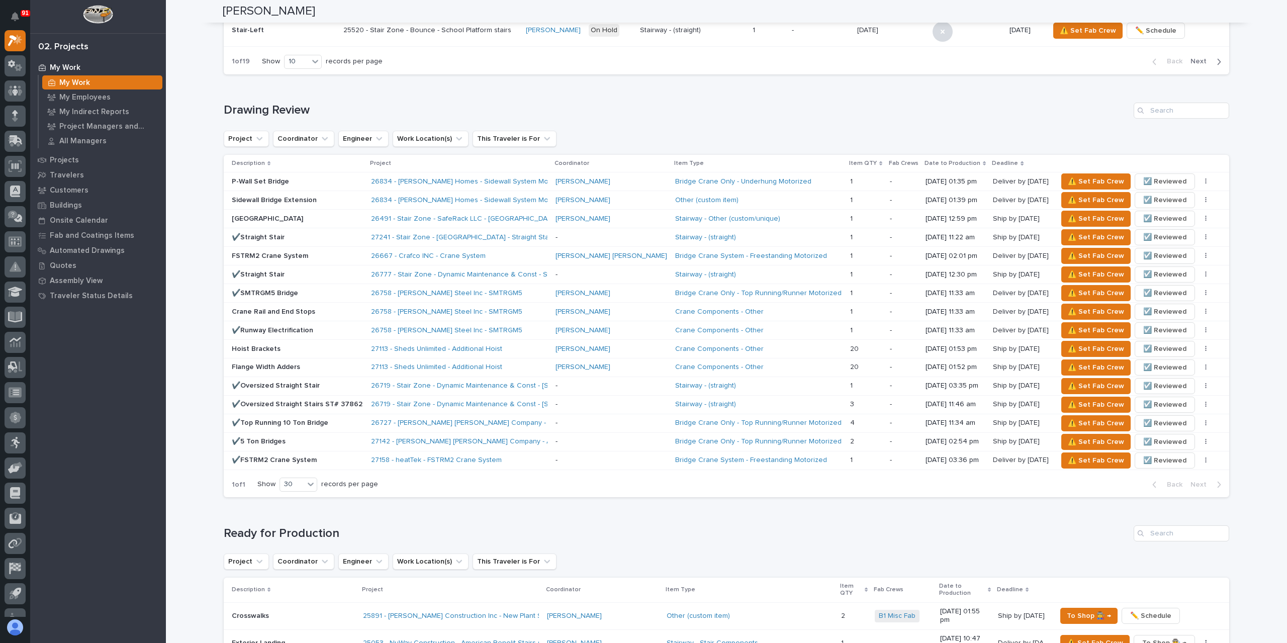
click at [247, 215] on p "[GEOGRAPHIC_DATA]" at bounding box center [297, 219] width 131 height 9
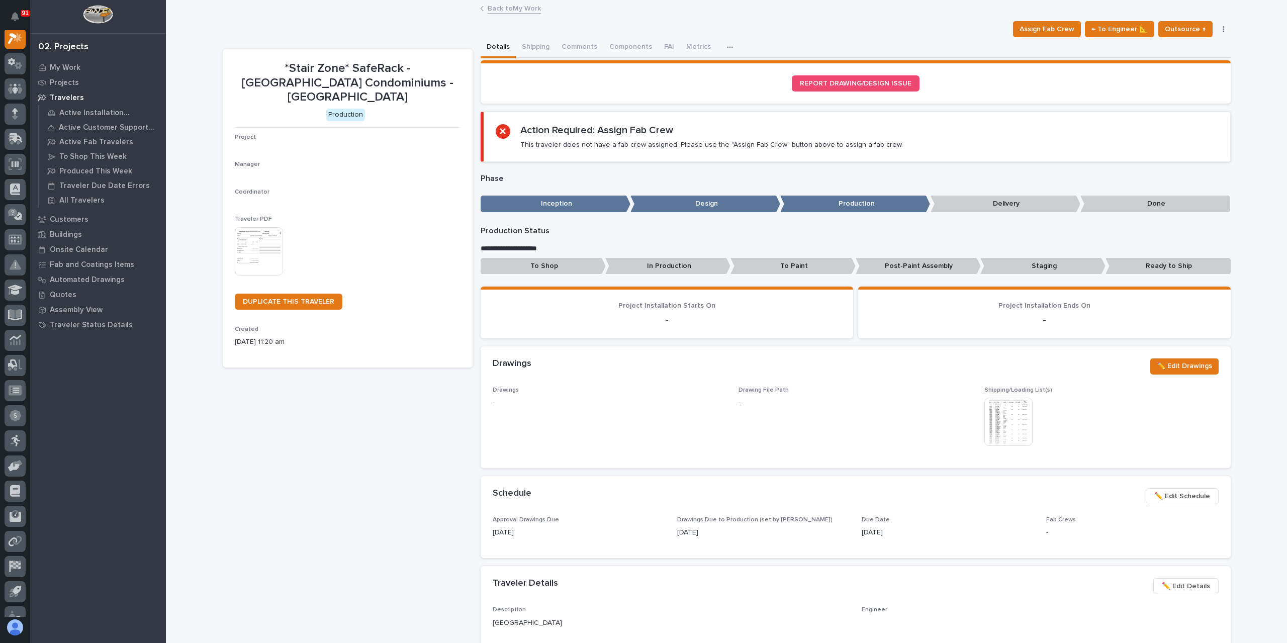
scroll to position [25, 0]
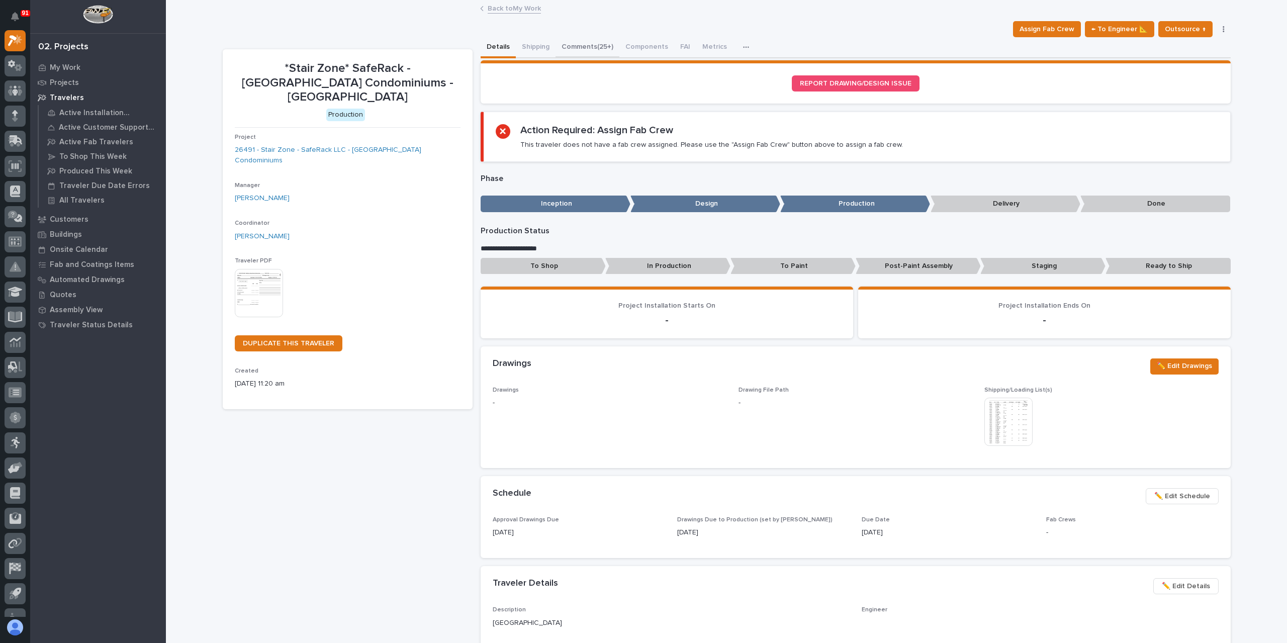
click at [575, 54] on button "Comments (25+)" at bounding box center [587, 47] width 64 height 21
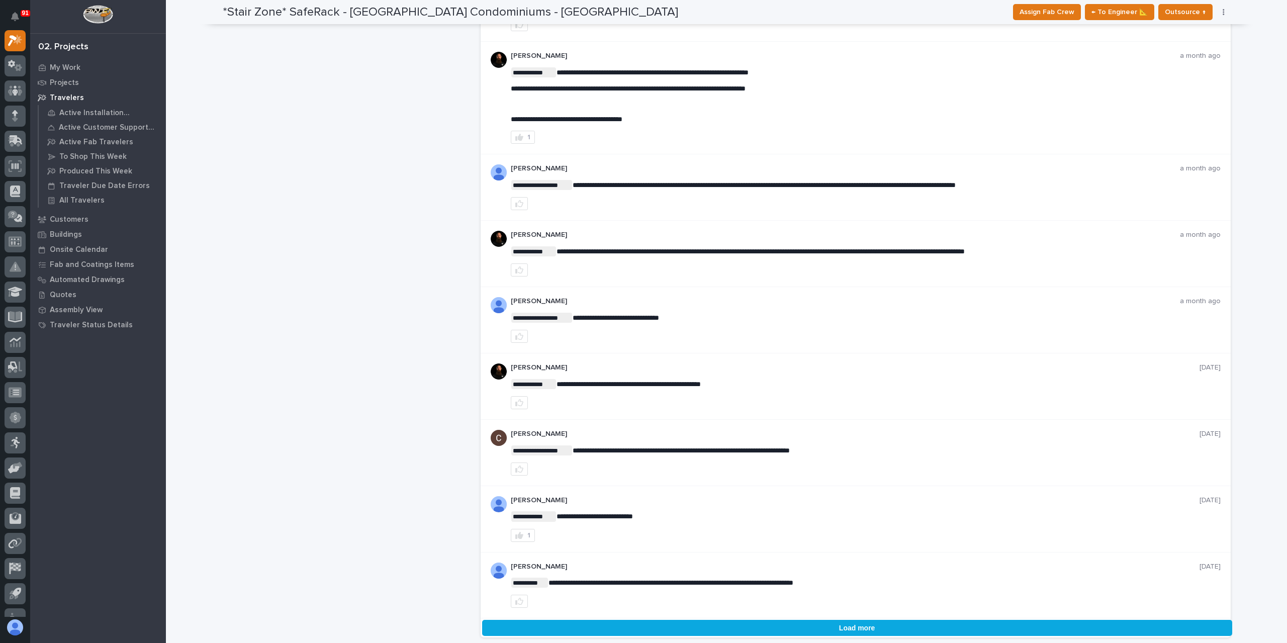
scroll to position [1579, 0]
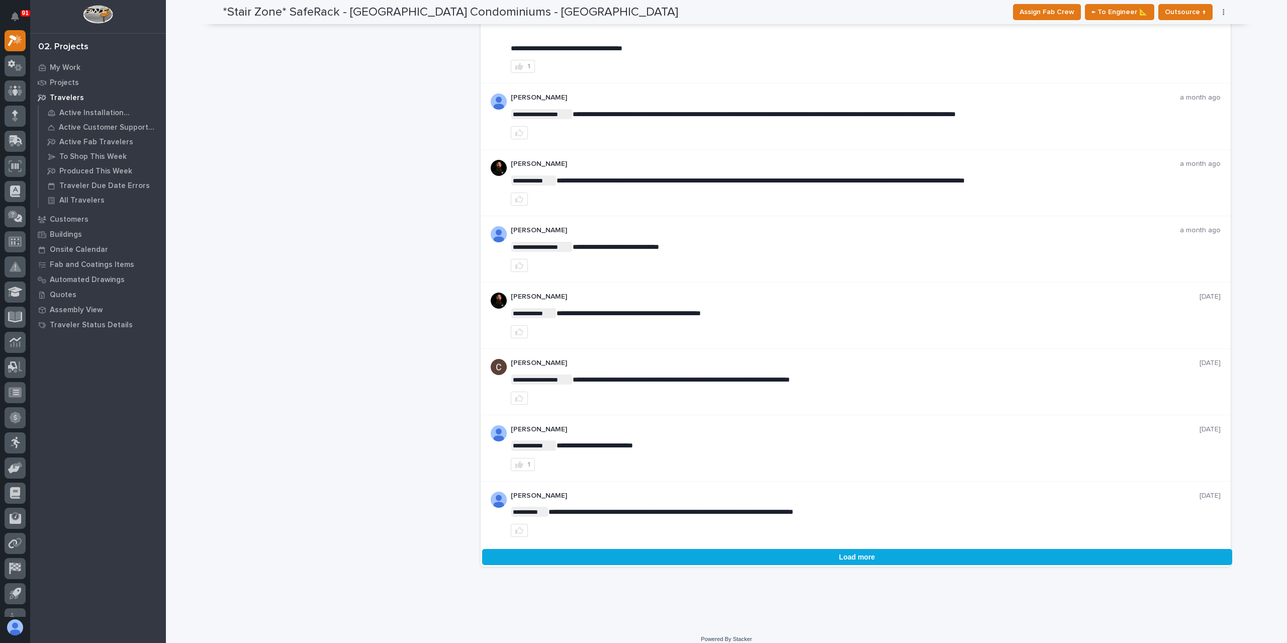
click at [842, 549] on button "Load more" at bounding box center [857, 557] width 750 height 16
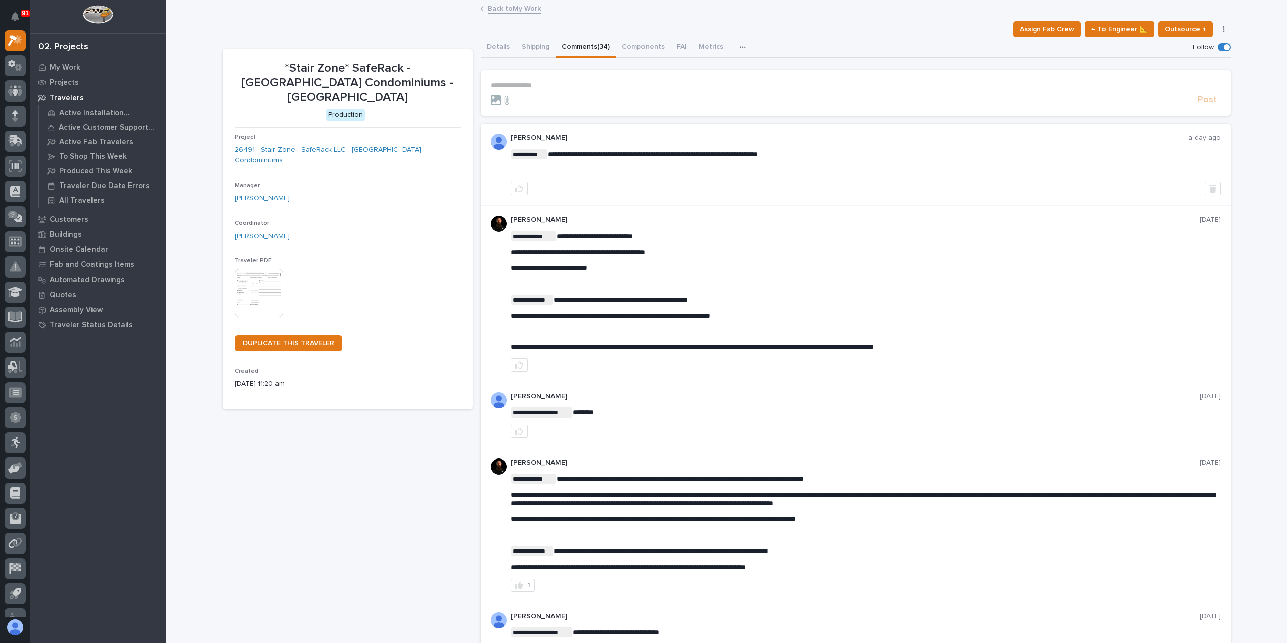
click at [1222, 29] on button "button" at bounding box center [1223, 29] width 14 height 7
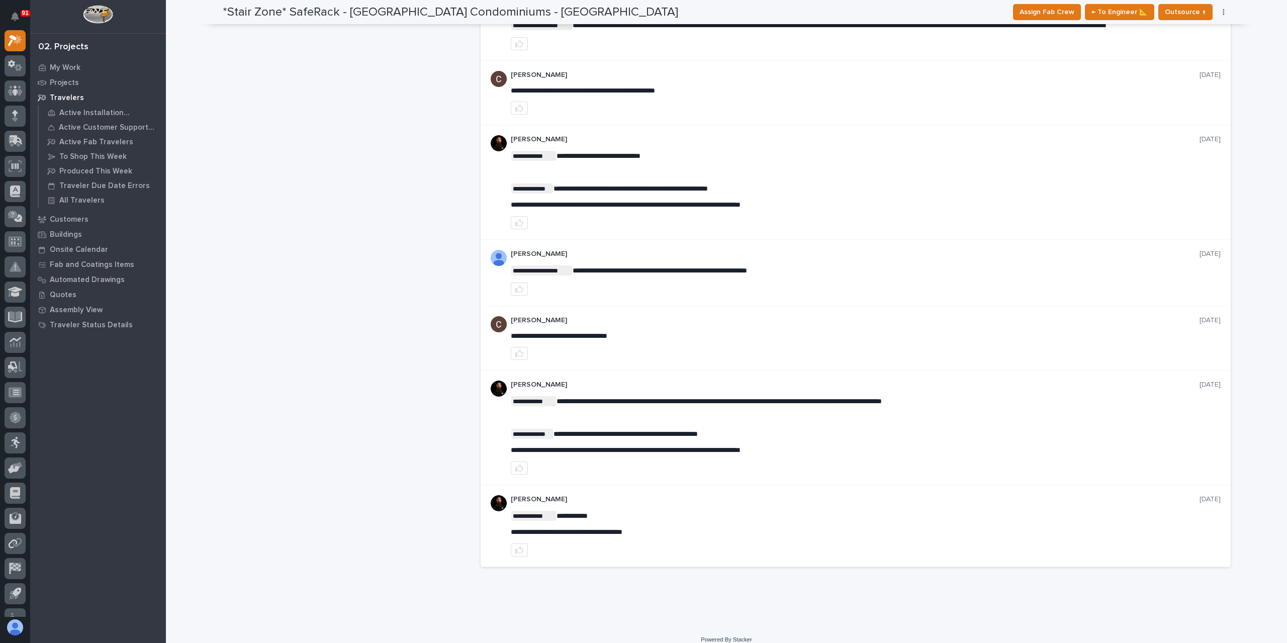
scroll to position [2392, 0]
